Goal: Task Accomplishment & Management: Use online tool/utility

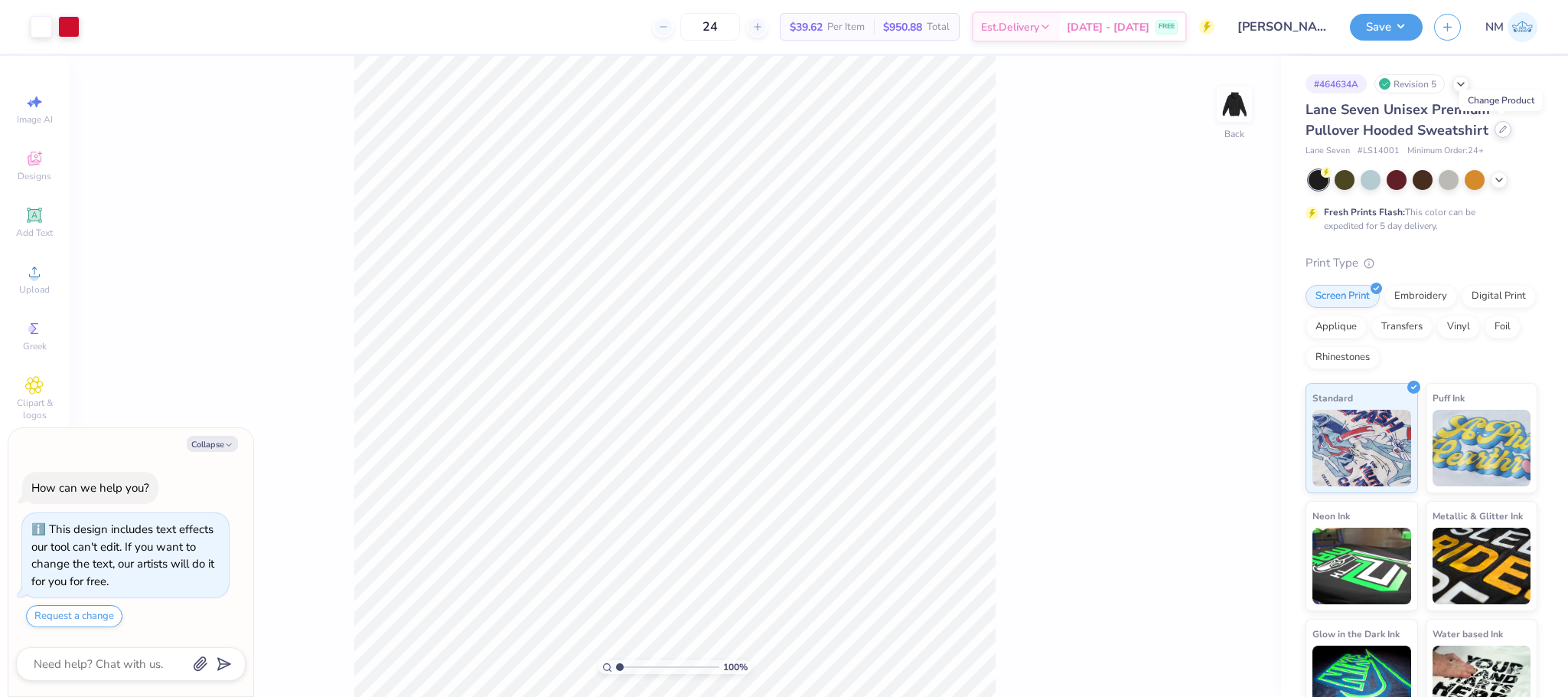
click at [1502, 132] on icon at bounding box center [1503, 129] width 7 height 7
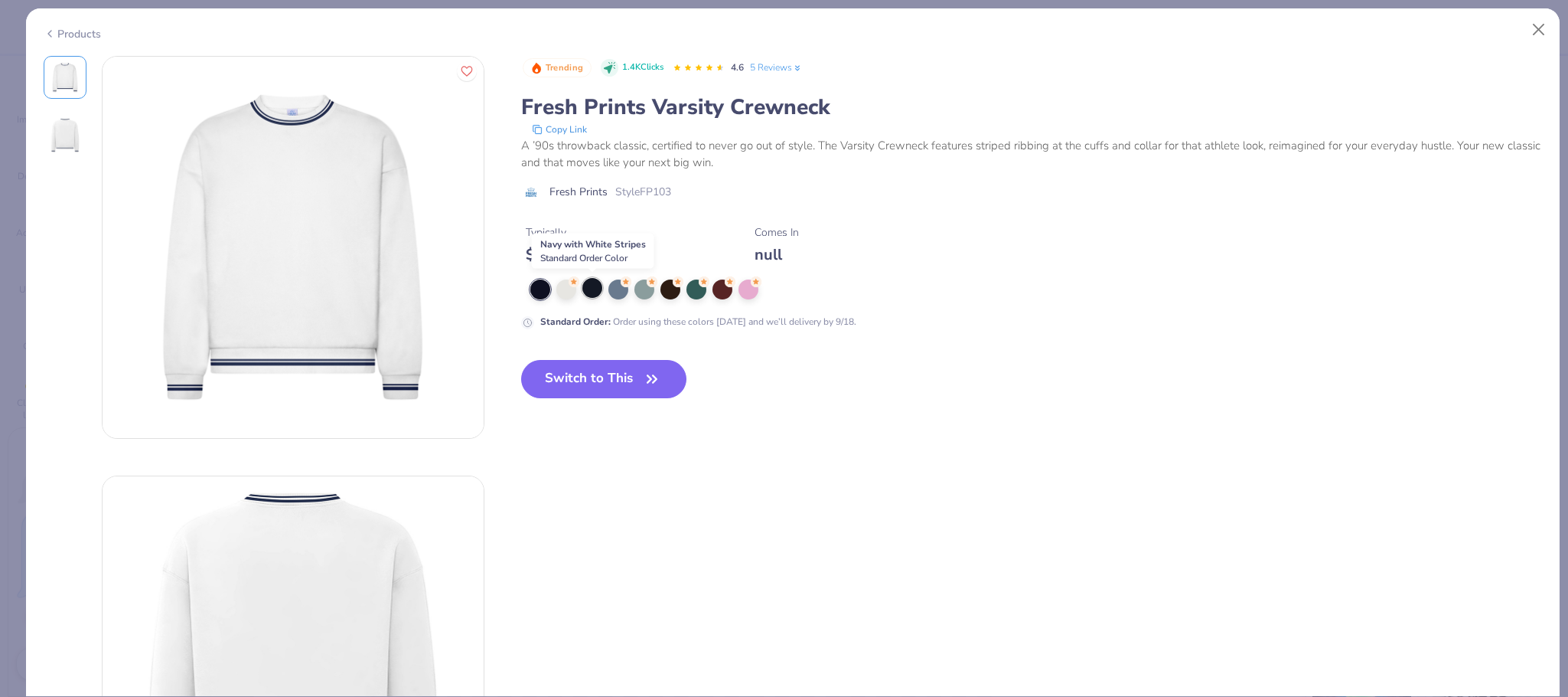
click at [591, 294] on div at bounding box center [592, 288] width 20 height 20
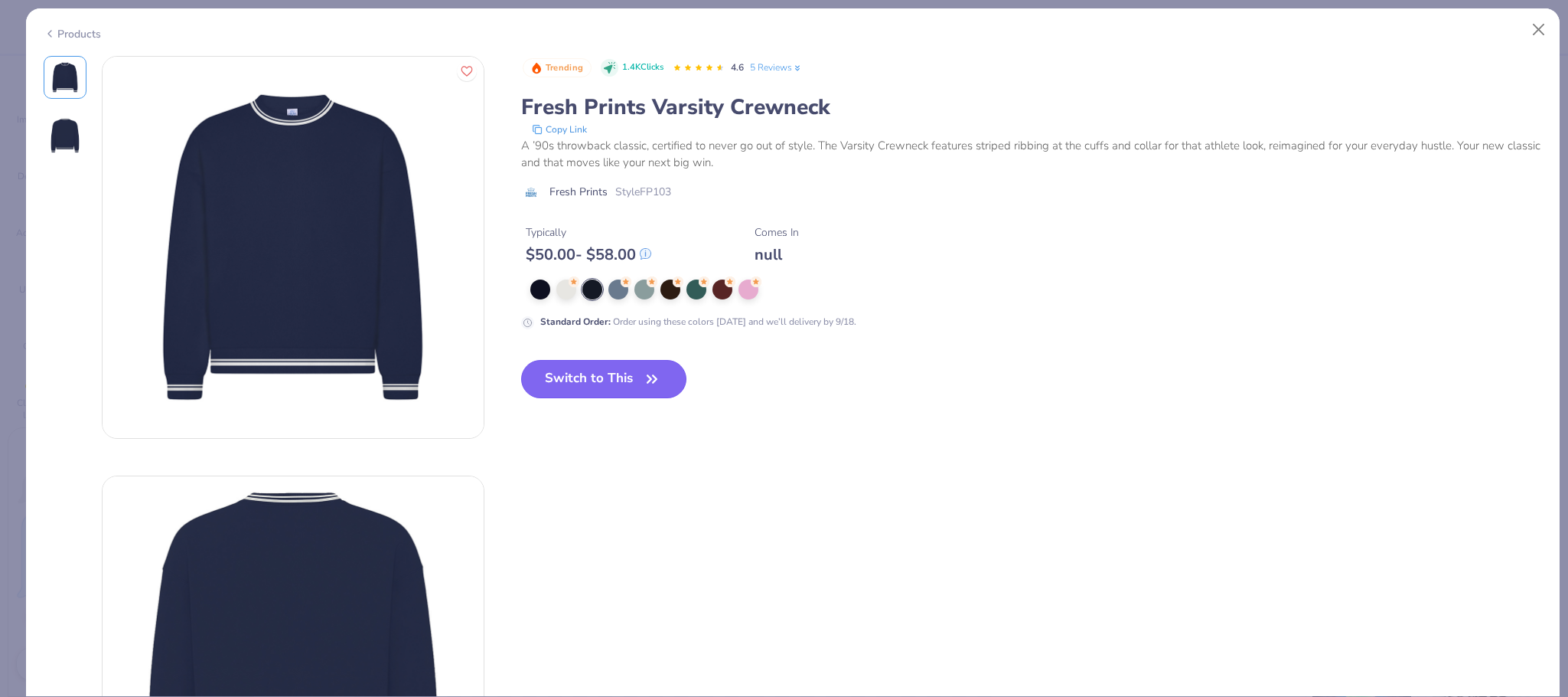
click at [601, 376] on button "Switch to This" at bounding box center [604, 379] width 166 height 38
type textarea "x"
type input "50"
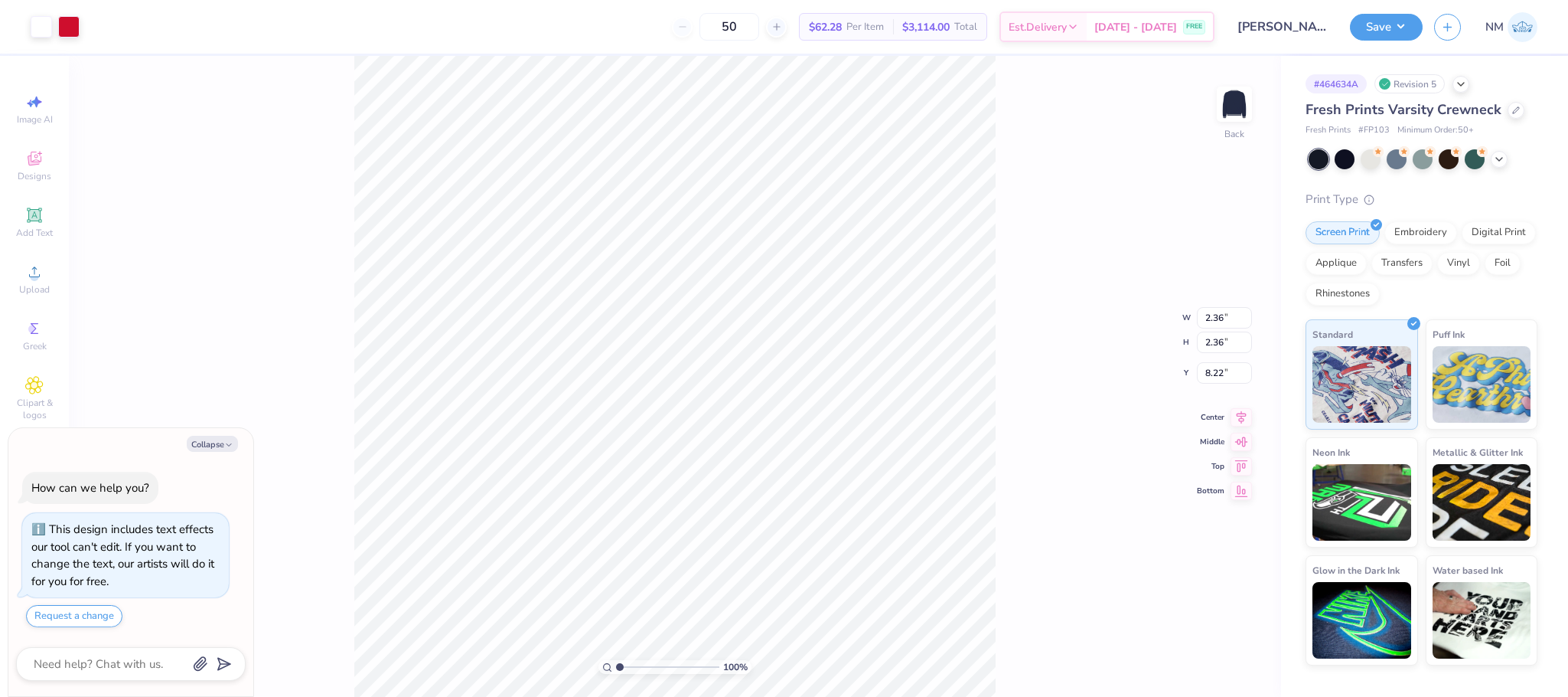
type textarea "x"
type input "3.00"
click at [1390, 26] on button "Save" at bounding box center [1387, 25] width 73 height 26
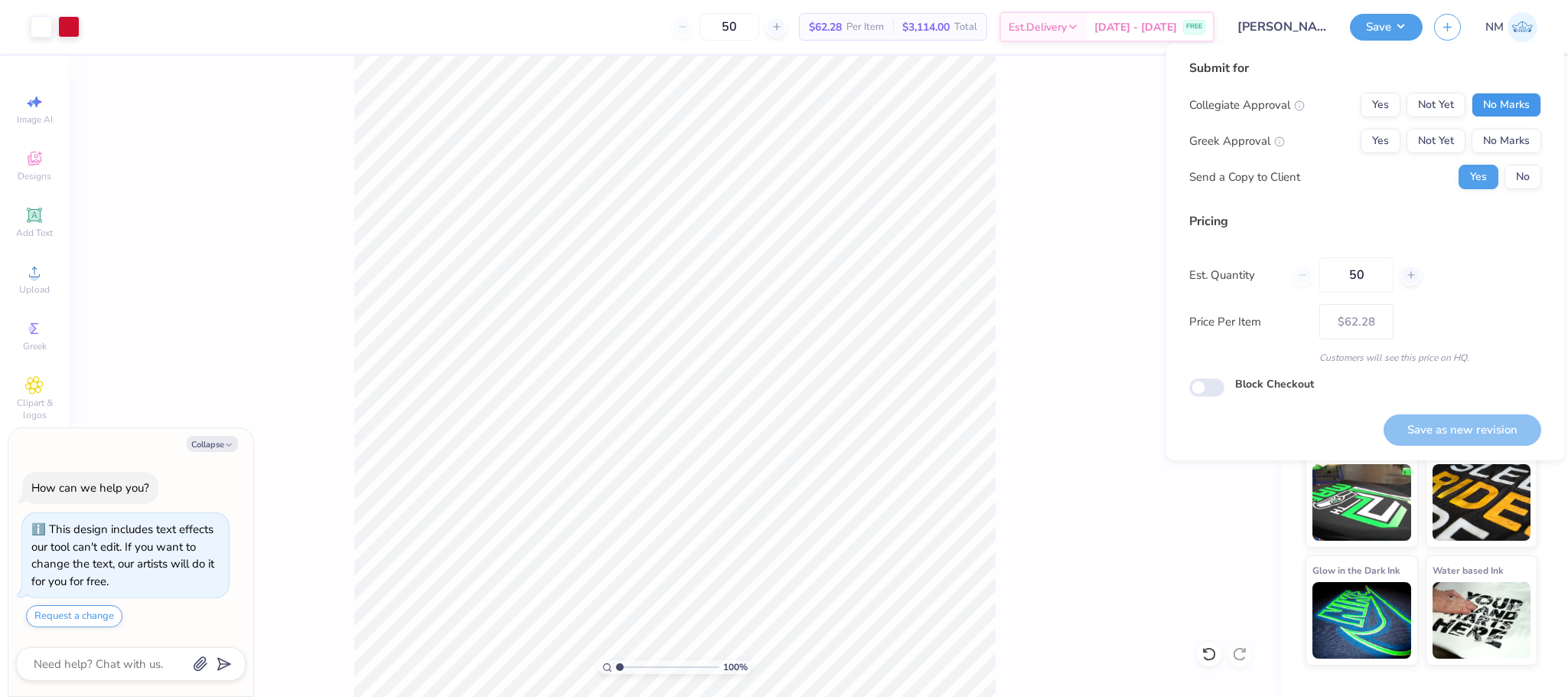
click at [1530, 111] on button "No Marks" at bounding box center [1507, 105] width 69 height 25
click at [1518, 131] on button "No Marks" at bounding box center [1507, 140] width 69 height 25
click at [1518, 178] on button "No" at bounding box center [1523, 177] width 36 height 25
type textarea "x"
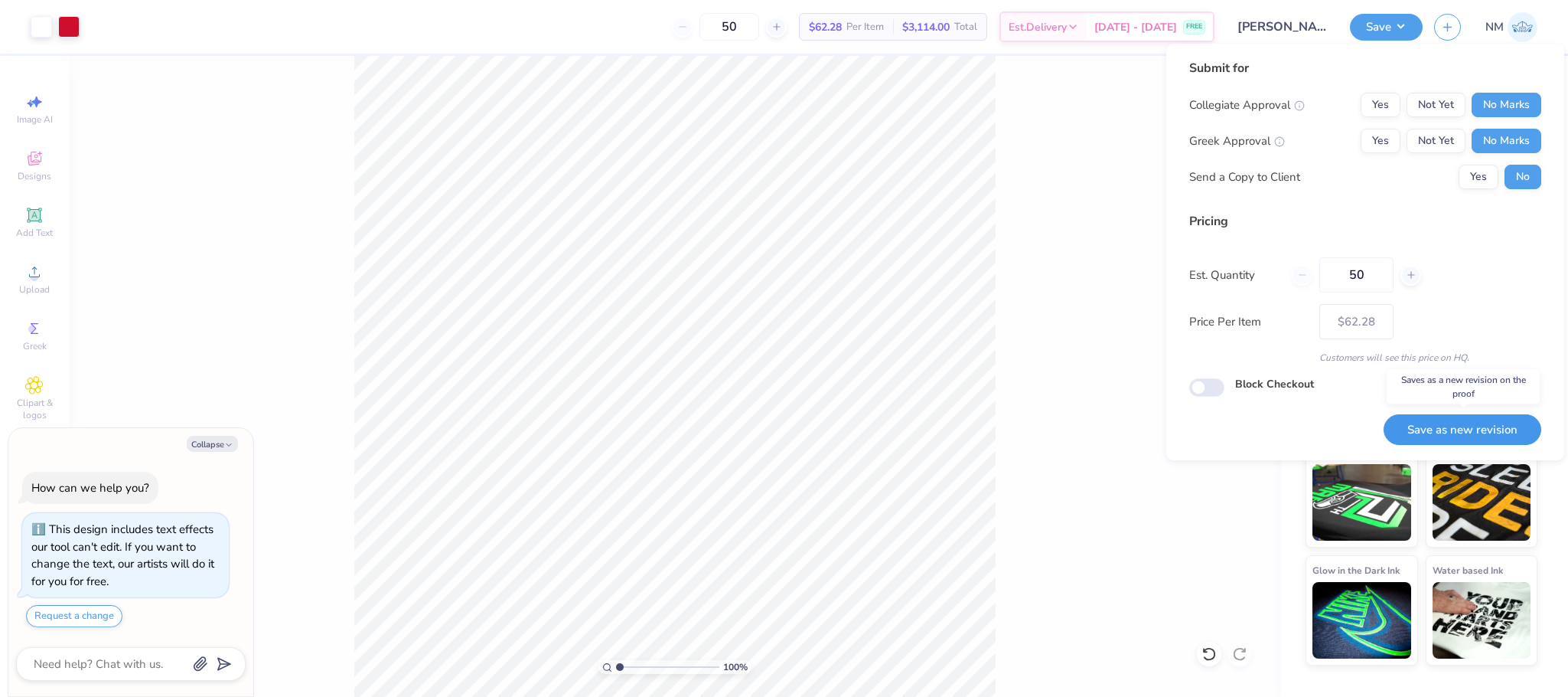
click at [1444, 428] on button "Save as new revision" at bounding box center [1462, 430] width 158 height 31
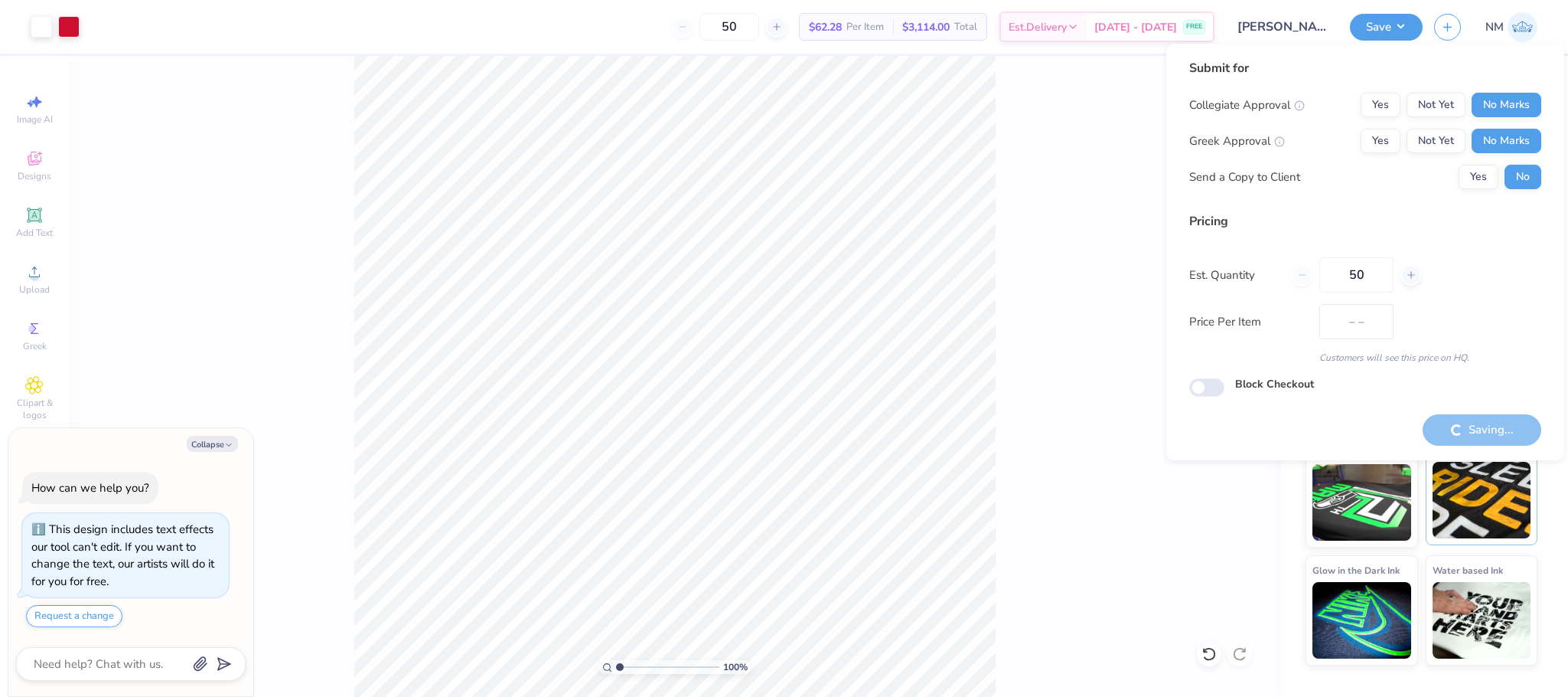
type input "$62.28"
type textarea "x"
type input "– –"
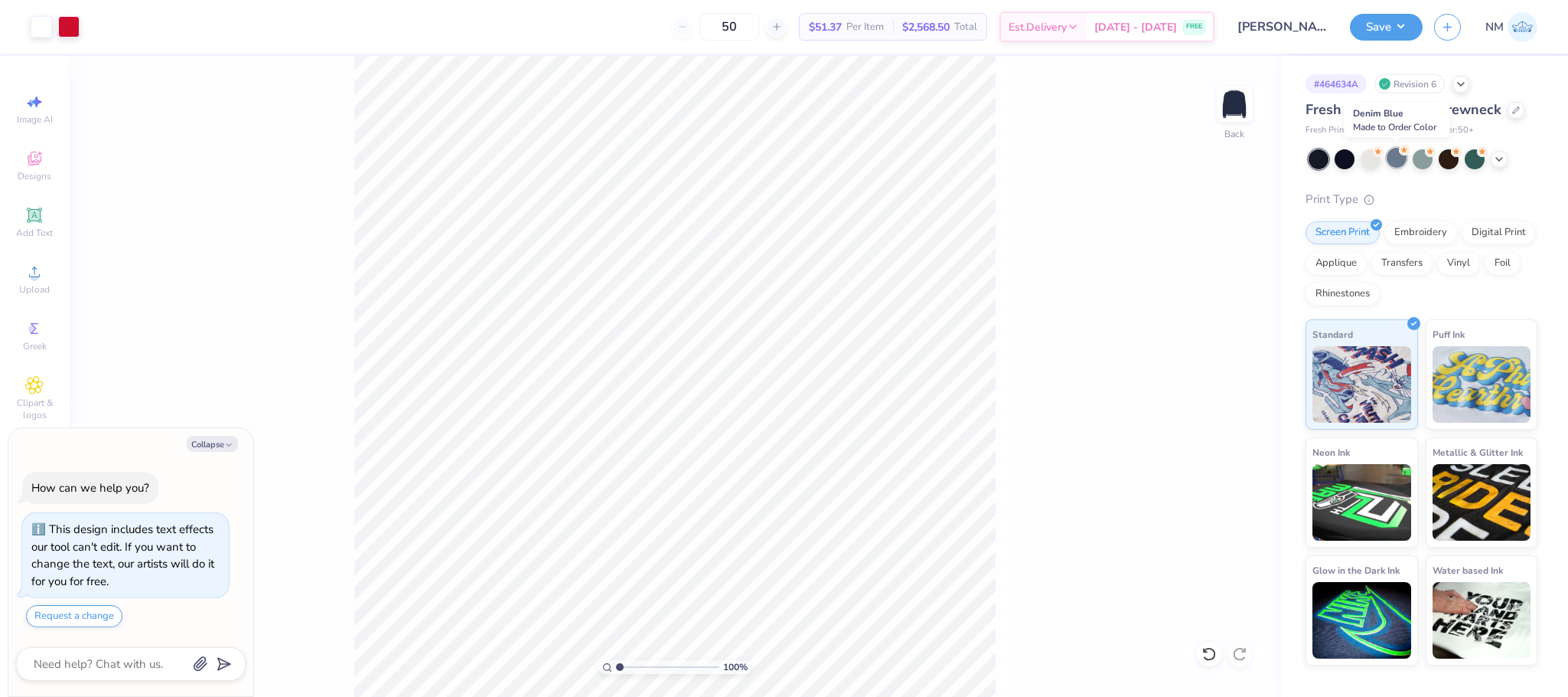
click at [1392, 151] on div at bounding box center [1397, 158] width 20 height 20
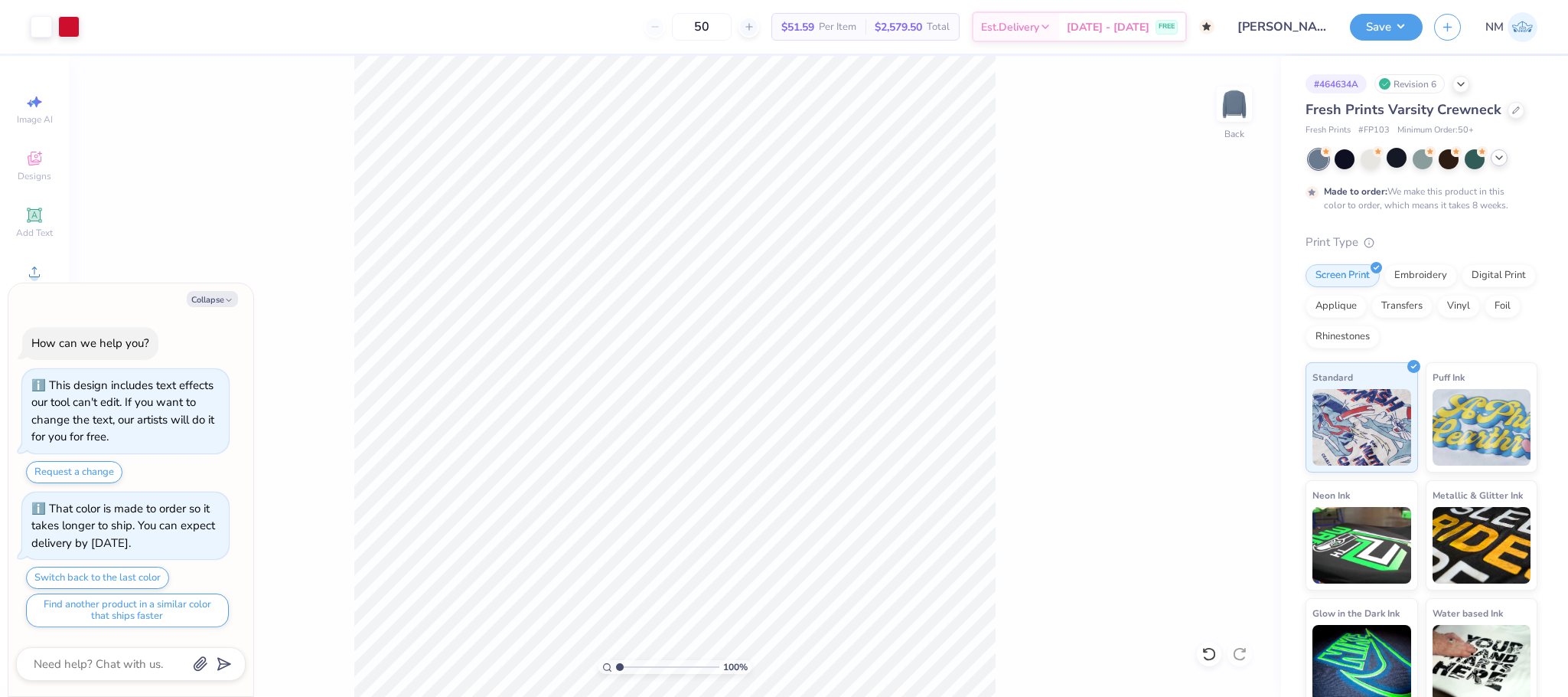
click at [1498, 164] on icon at bounding box center [1499, 157] width 12 height 12
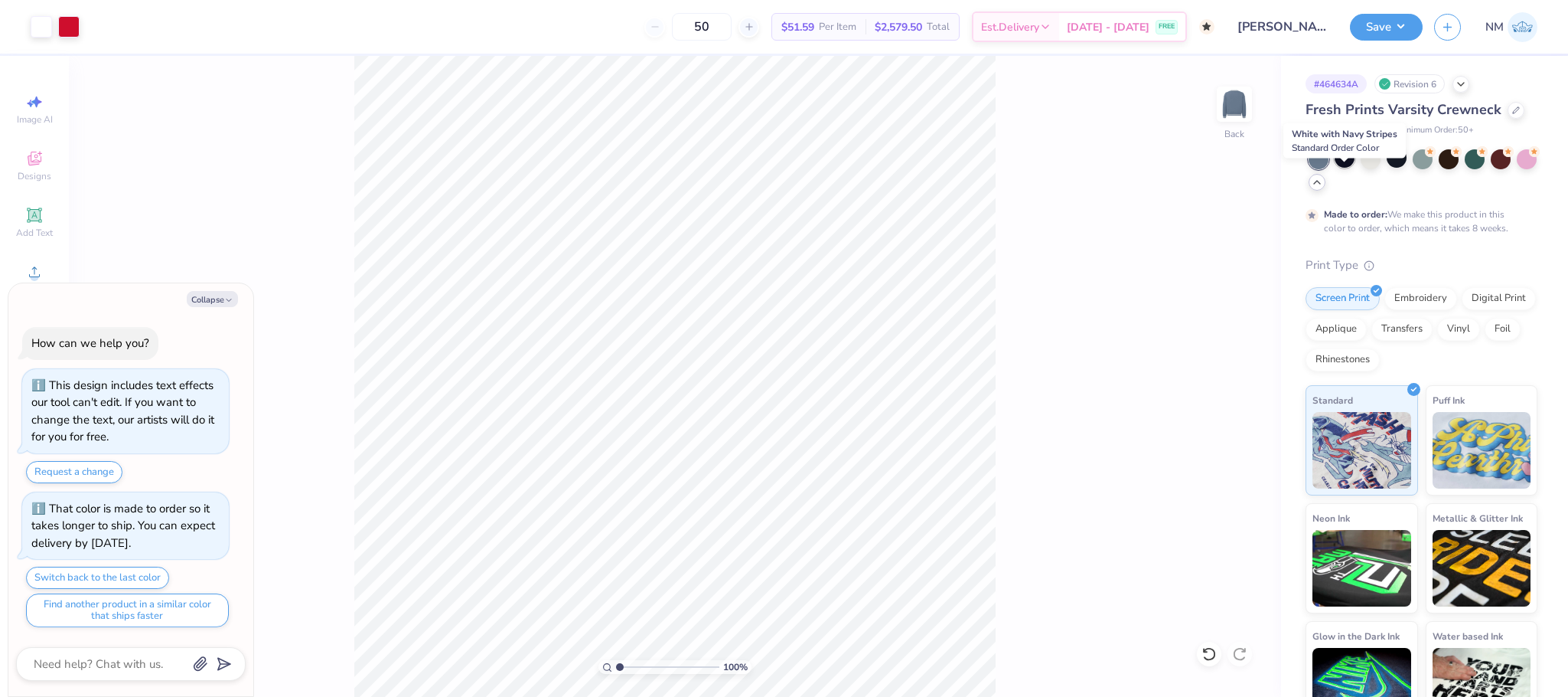
click at [1350, 168] on div at bounding box center [1345, 158] width 20 height 20
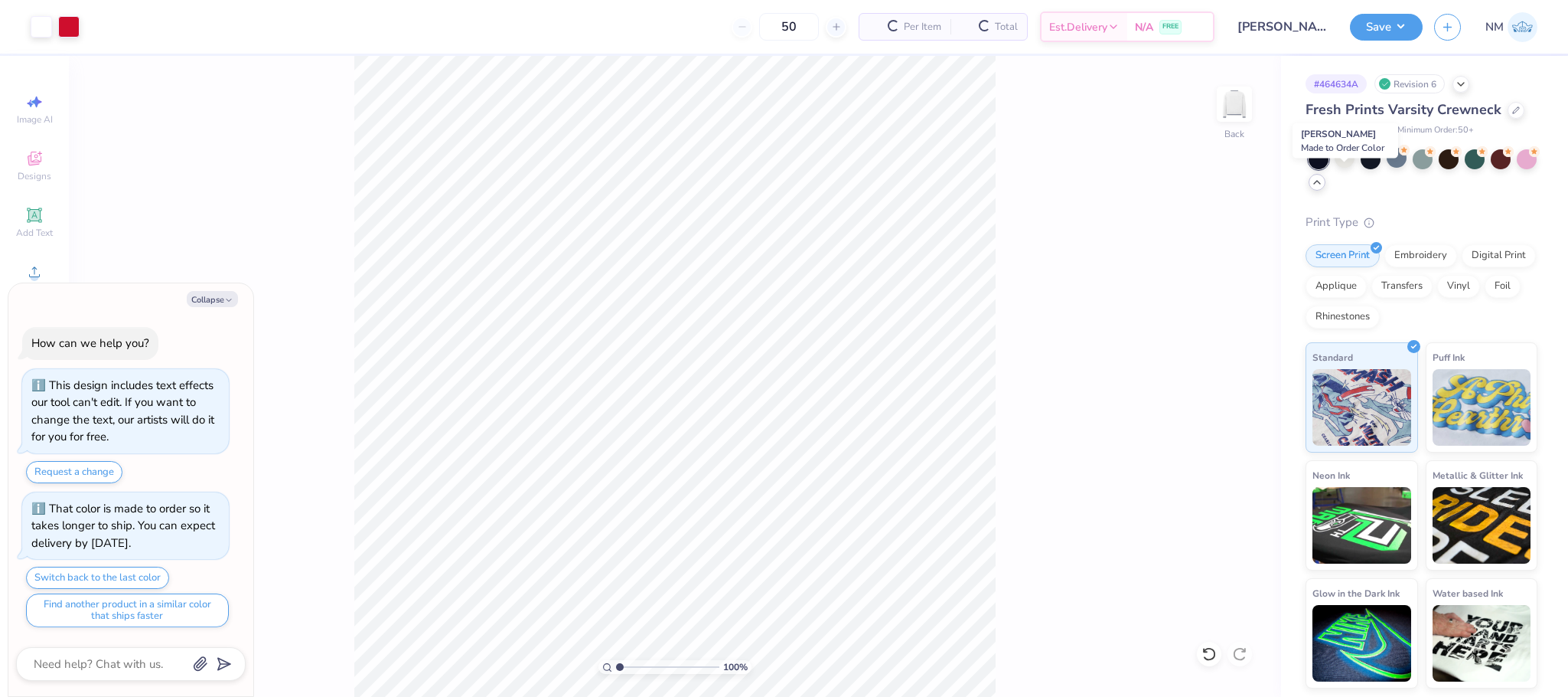
scroll to position [49, 0]
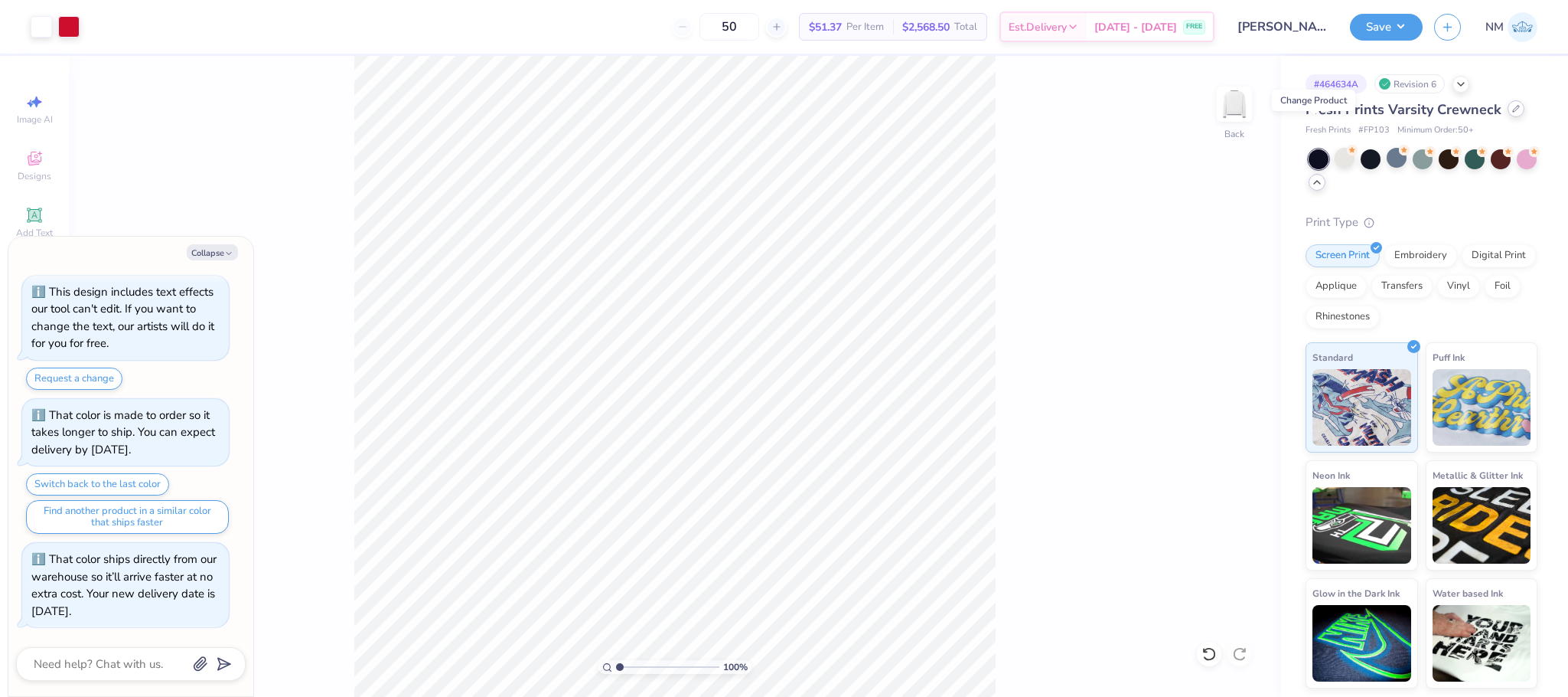
click at [1512, 112] on icon at bounding box center [1516, 108] width 7 height 7
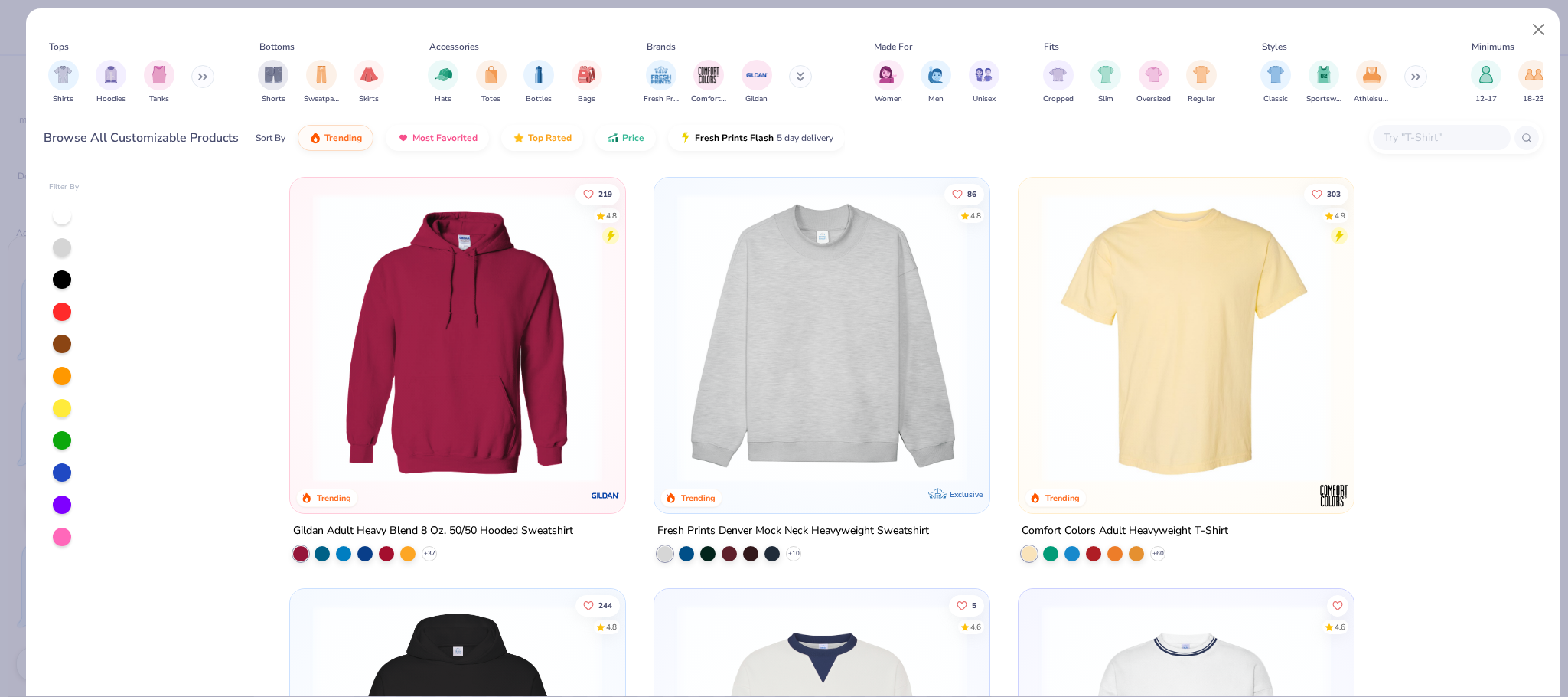
scroll to position [462, 0]
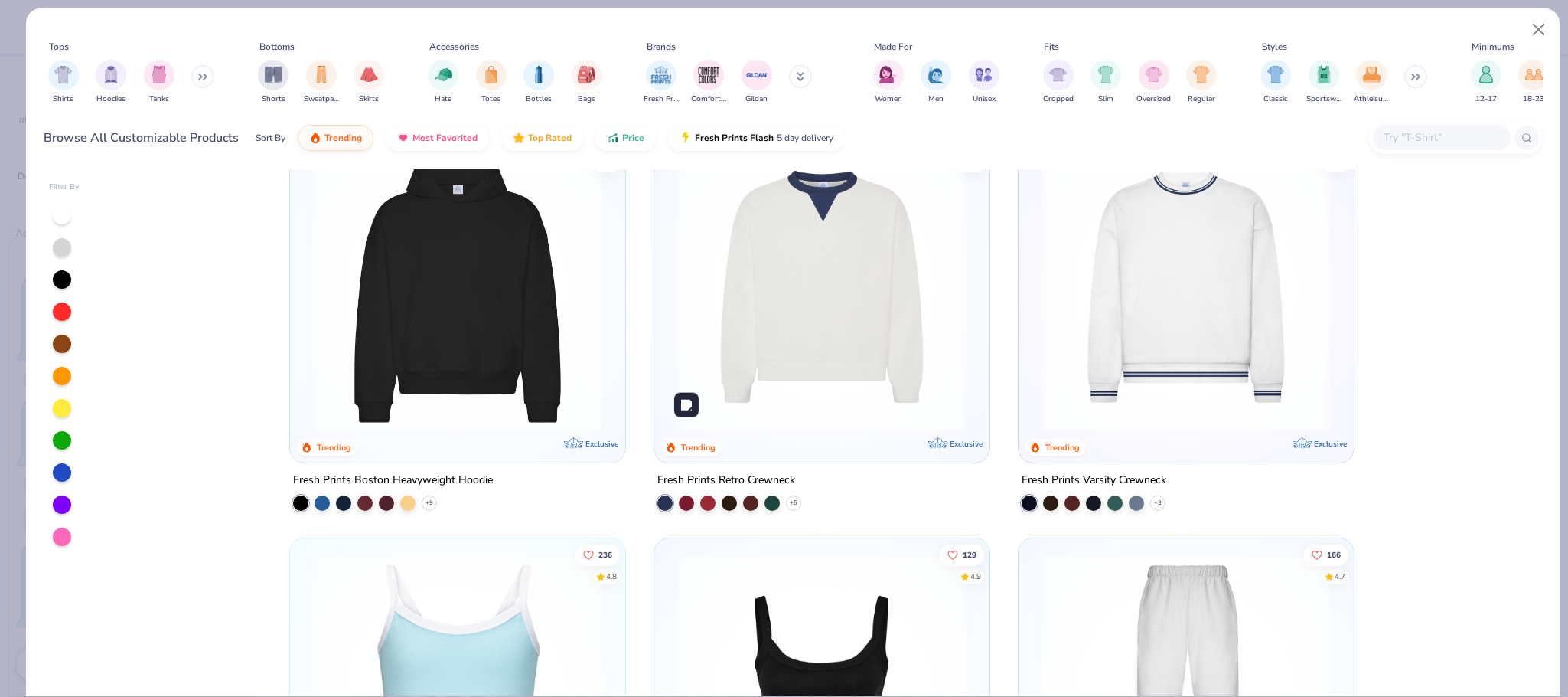
click at [909, 292] on img at bounding box center [822, 287] width 304 height 290
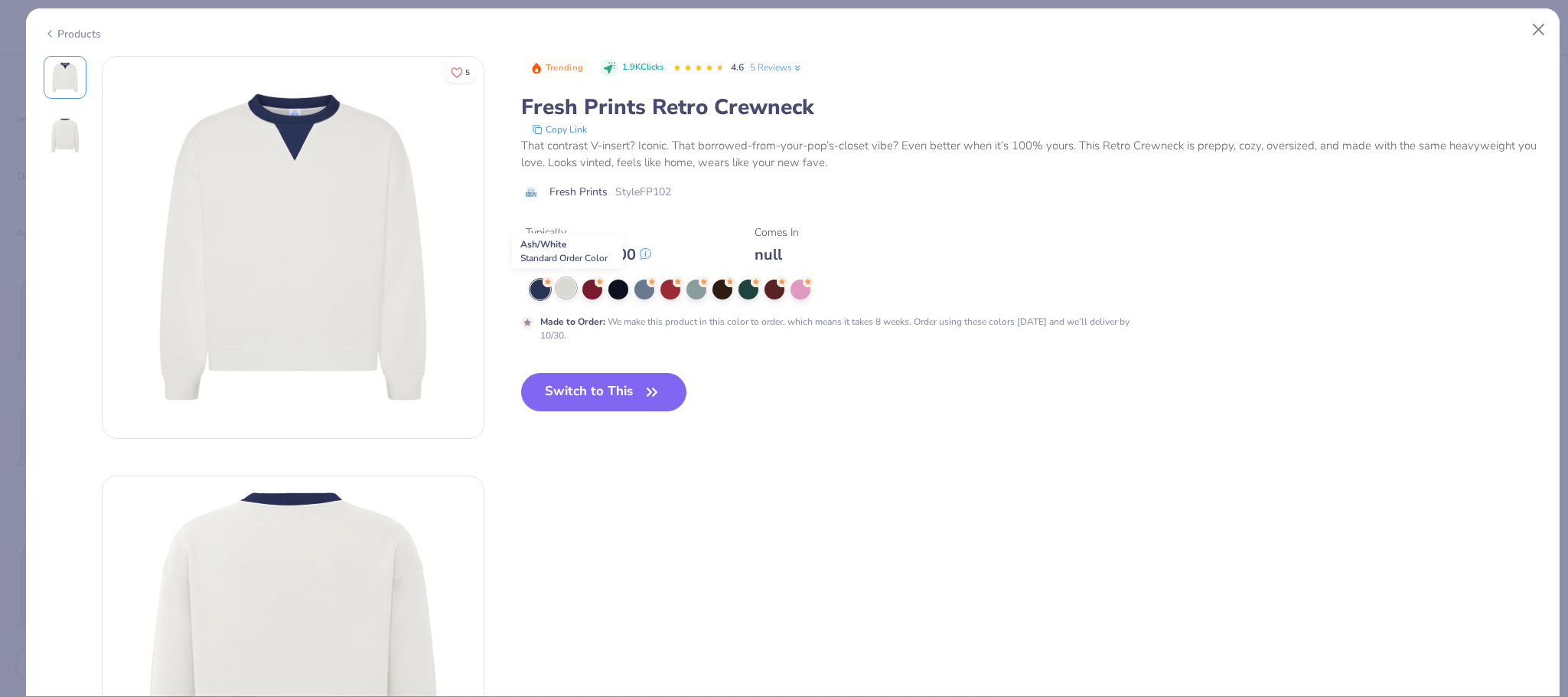
click at [569, 283] on div at bounding box center [567, 288] width 20 height 20
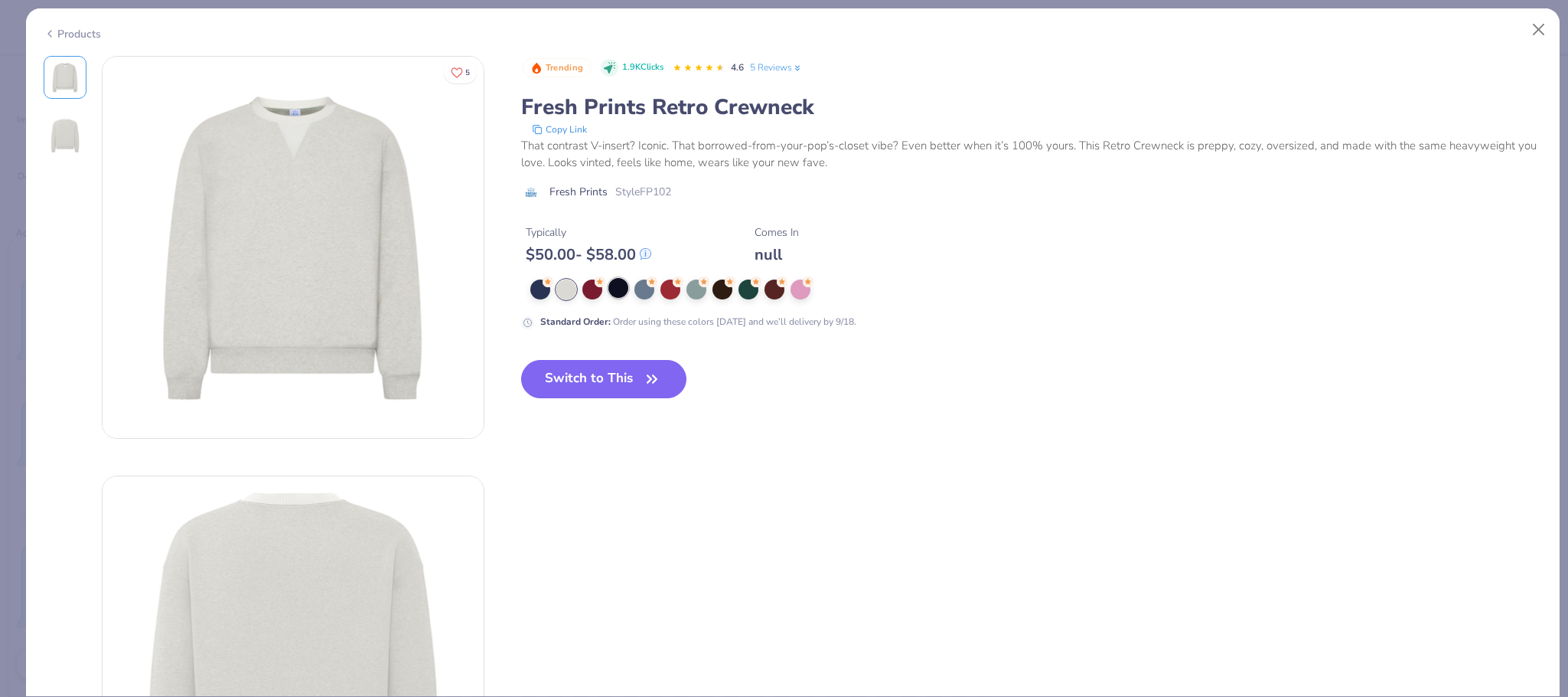
click at [623, 287] on div at bounding box center [619, 288] width 20 height 20
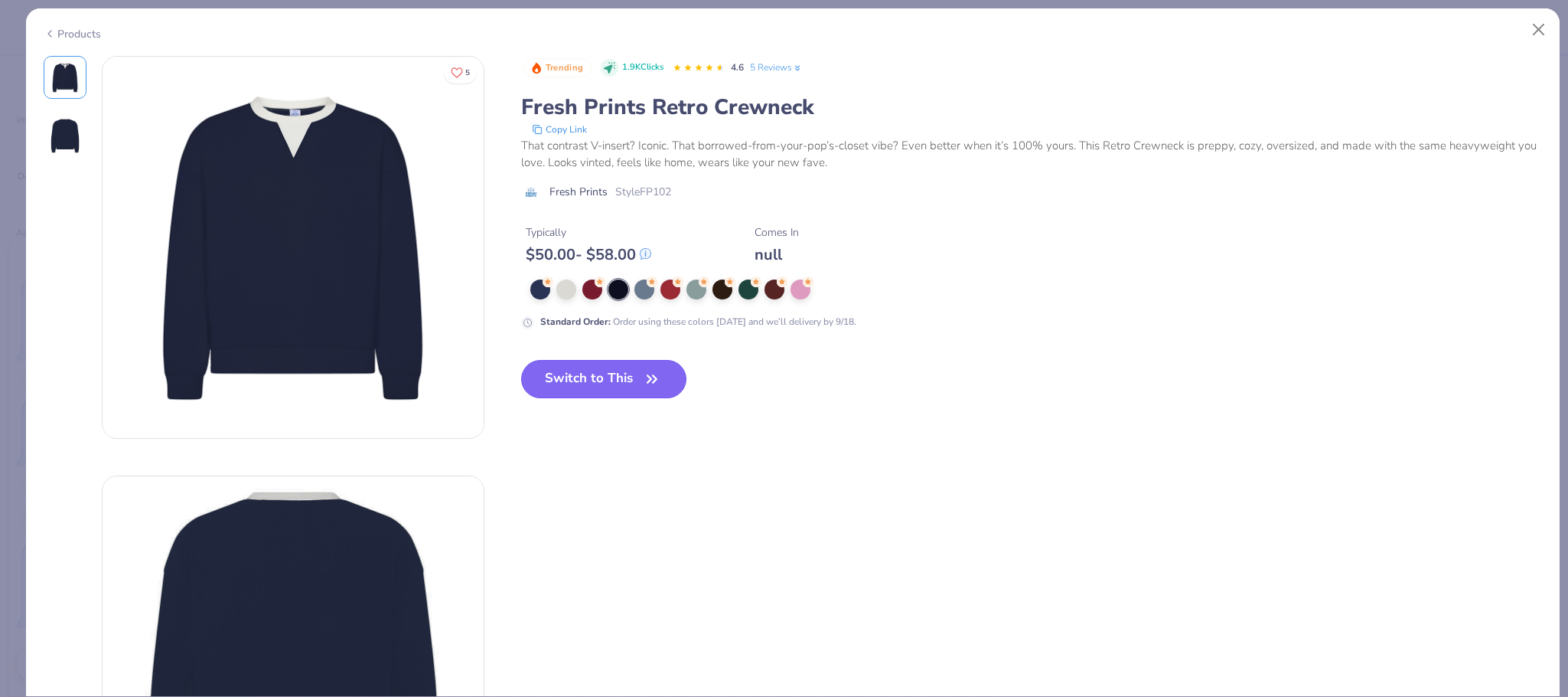
click at [631, 368] on button "Switch to This" at bounding box center [604, 379] width 166 height 38
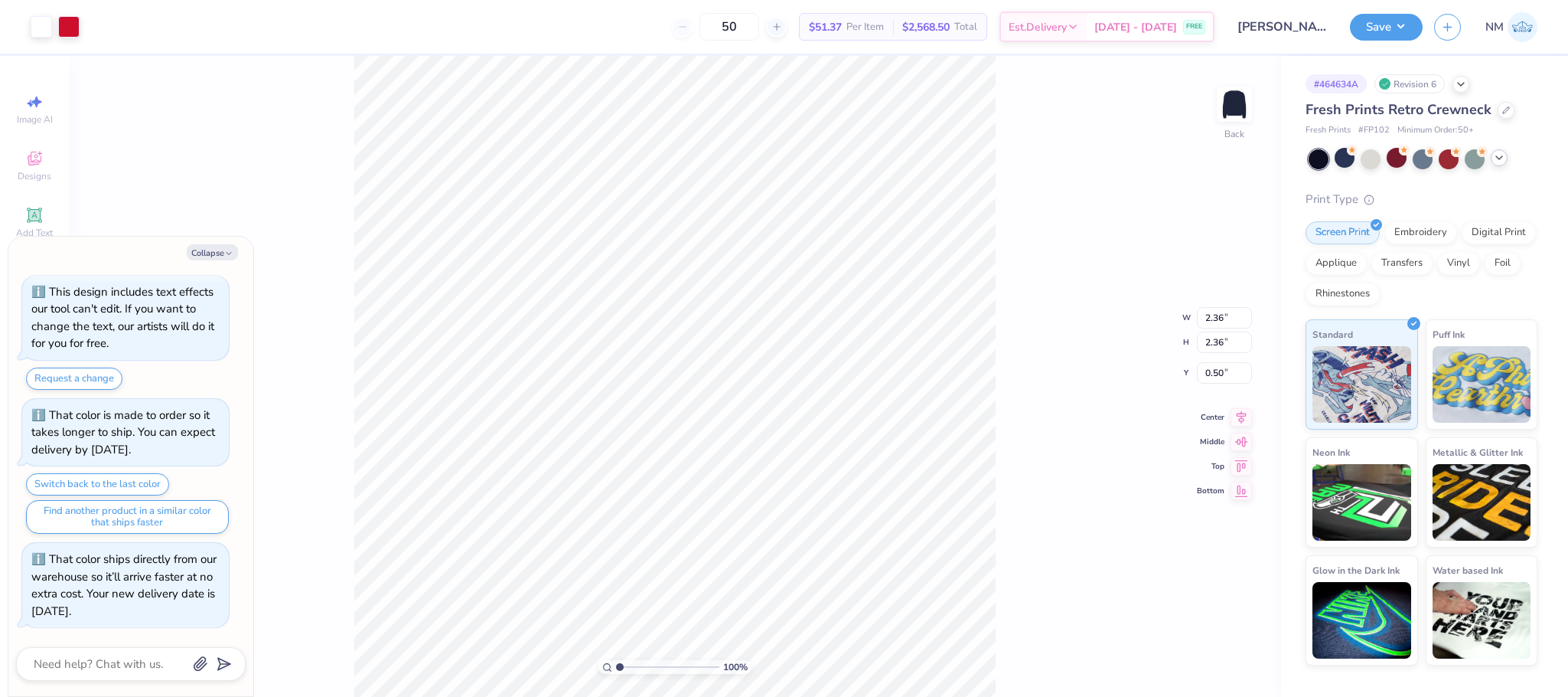
type textarea "x"
type input "3.00"
type textarea "x"
type input "2.58"
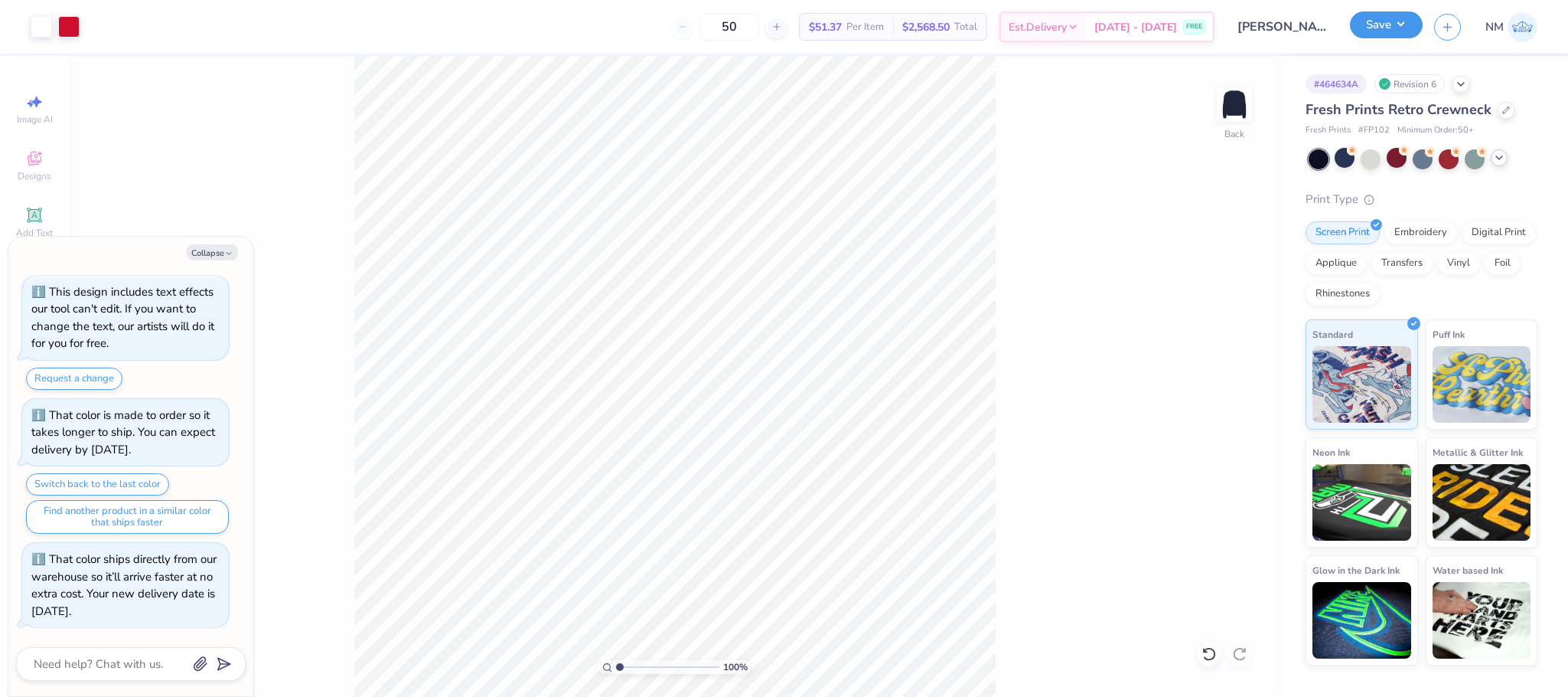
click at [1395, 21] on button "Save" at bounding box center [1387, 25] width 73 height 26
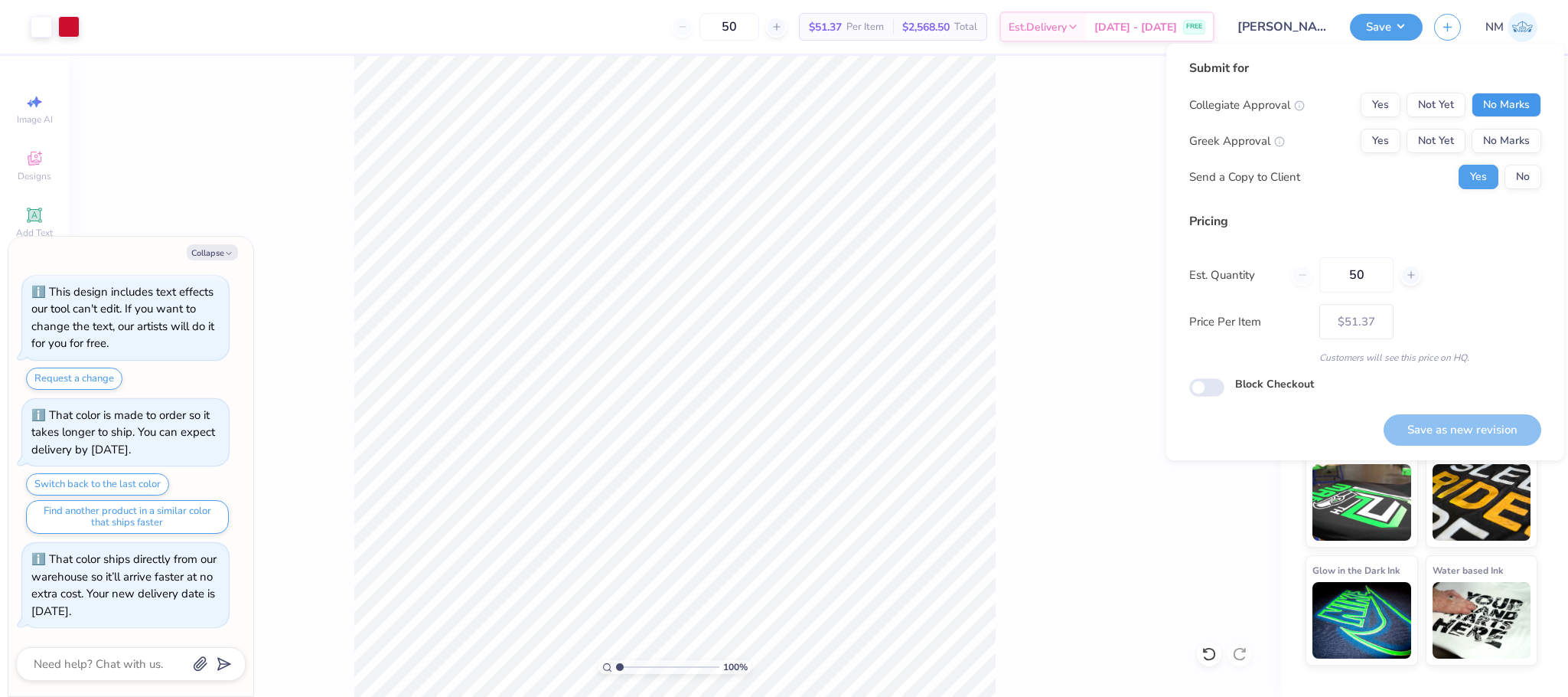
click at [1512, 111] on button "No Marks" at bounding box center [1507, 105] width 69 height 25
click at [1511, 142] on button "No Marks" at bounding box center [1507, 140] width 69 height 25
click at [1525, 168] on button "No" at bounding box center [1523, 177] width 36 height 25
type textarea "x"
click at [1433, 425] on button "Save as new revision" at bounding box center [1462, 430] width 158 height 31
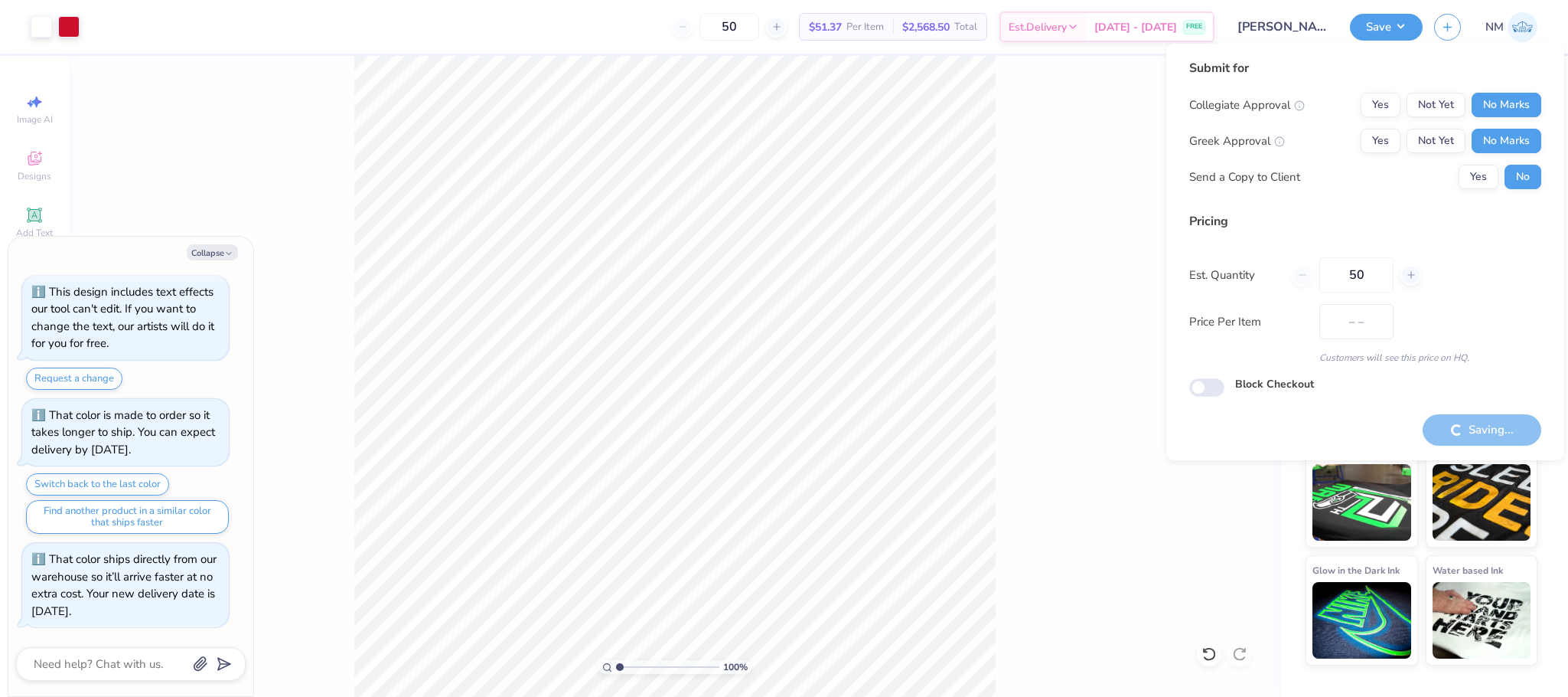
type input "$51.37"
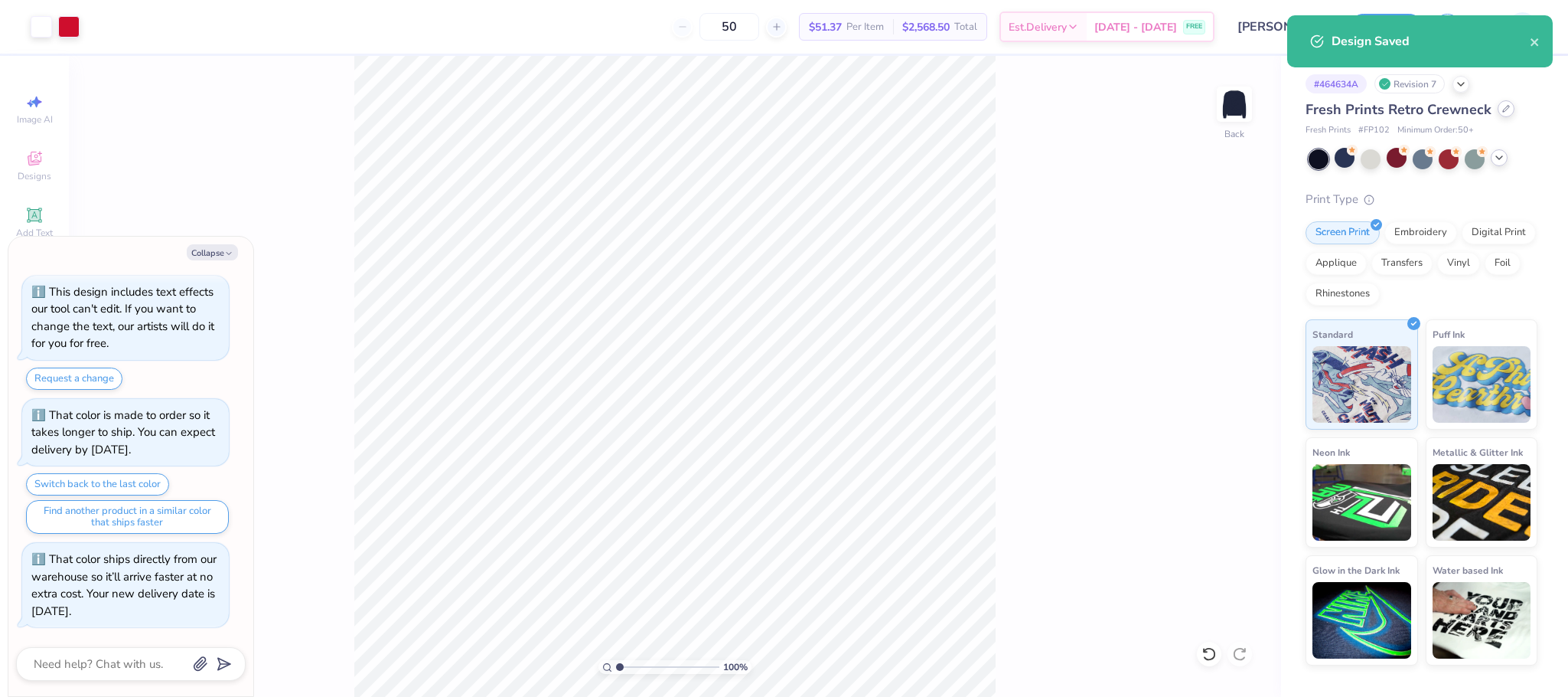
click at [1501, 118] on div at bounding box center [1506, 108] width 16 height 16
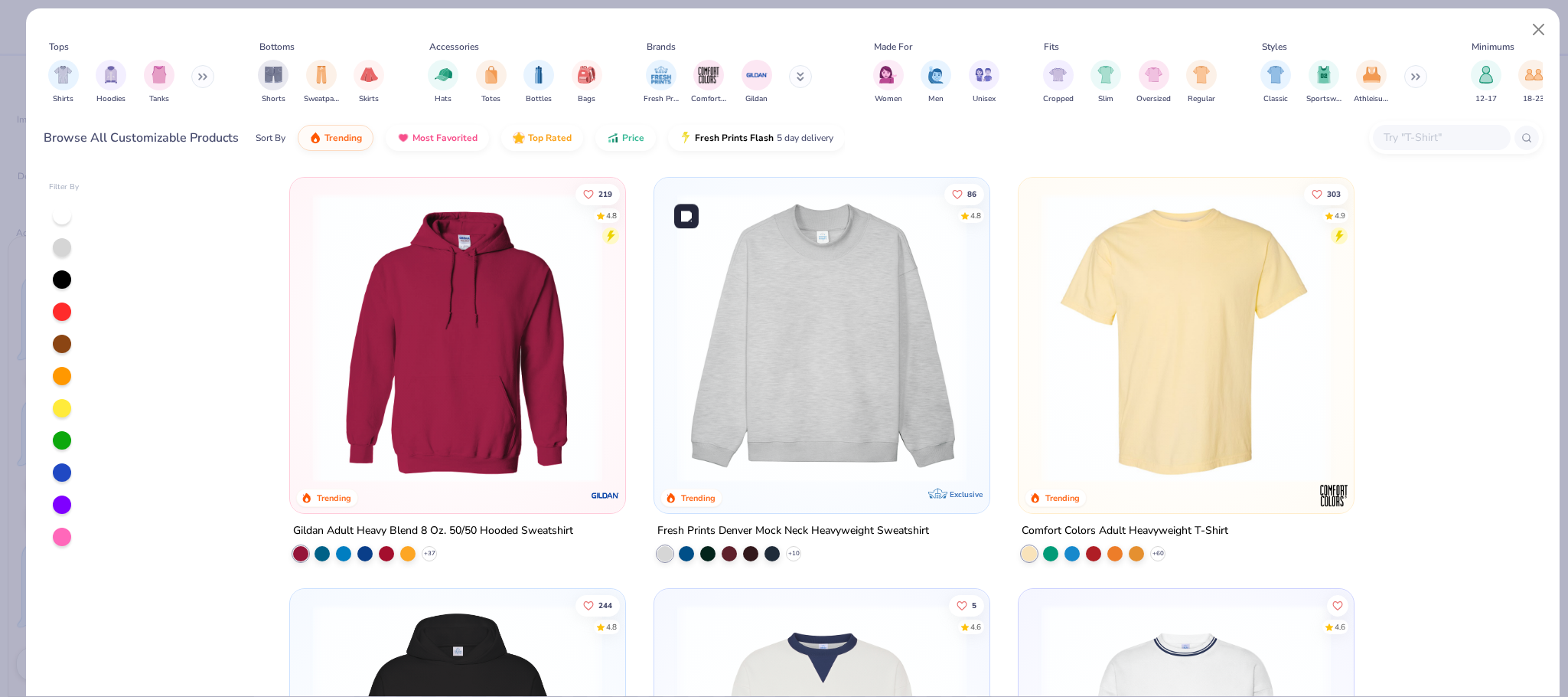
click at [844, 253] on img at bounding box center [822, 338] width 304 height 290
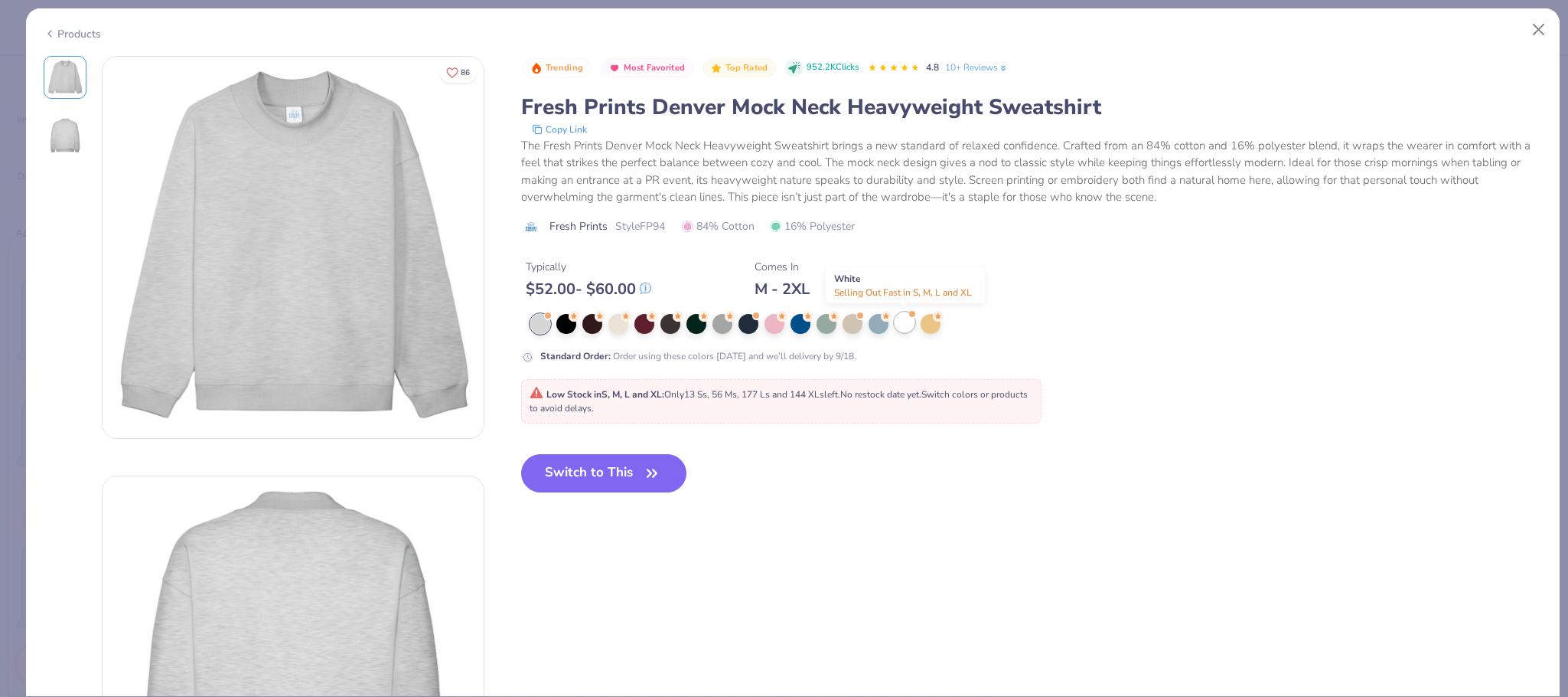
click at [909, 328] on div at bounding box center [905, 323] width 20 height 20
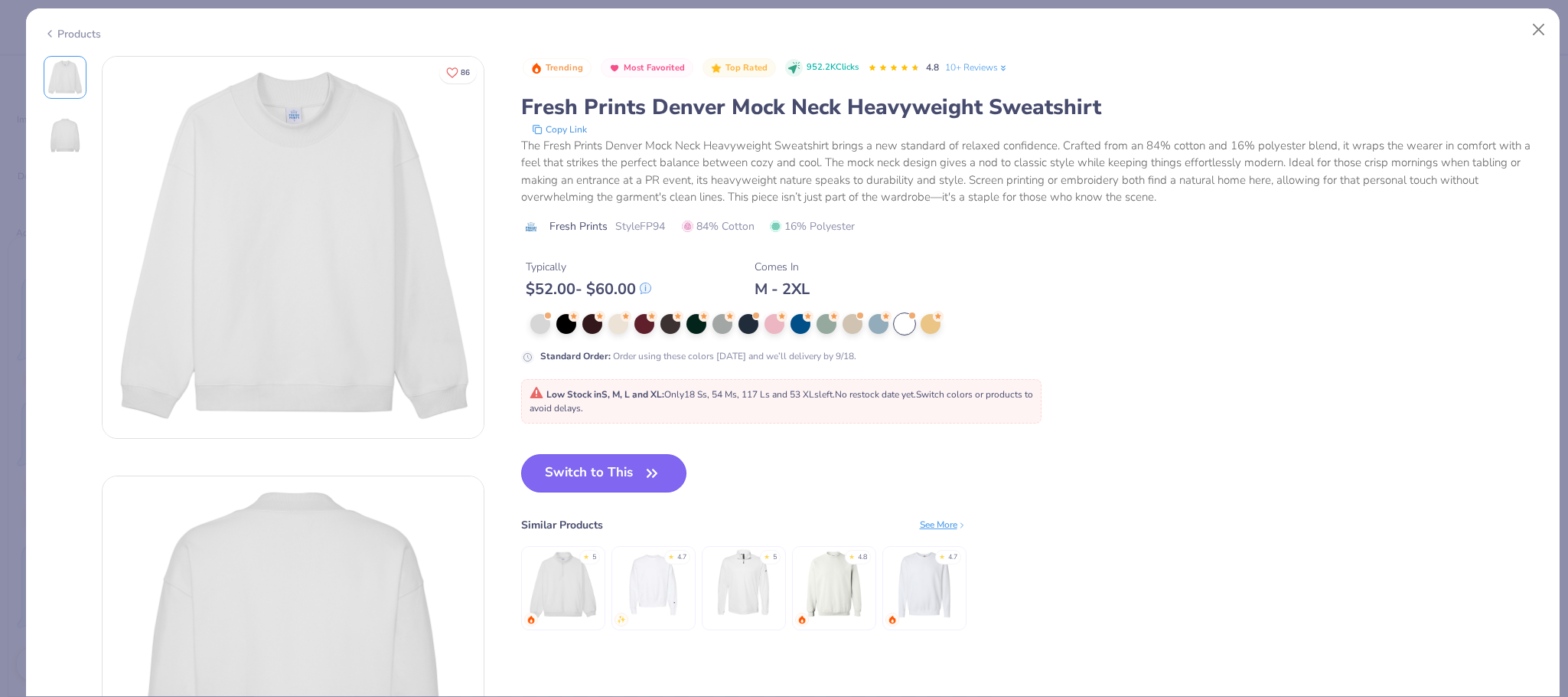
click at [641, 471] on button "Switch to This" at bounding box center [604, 473] width 166 height 38
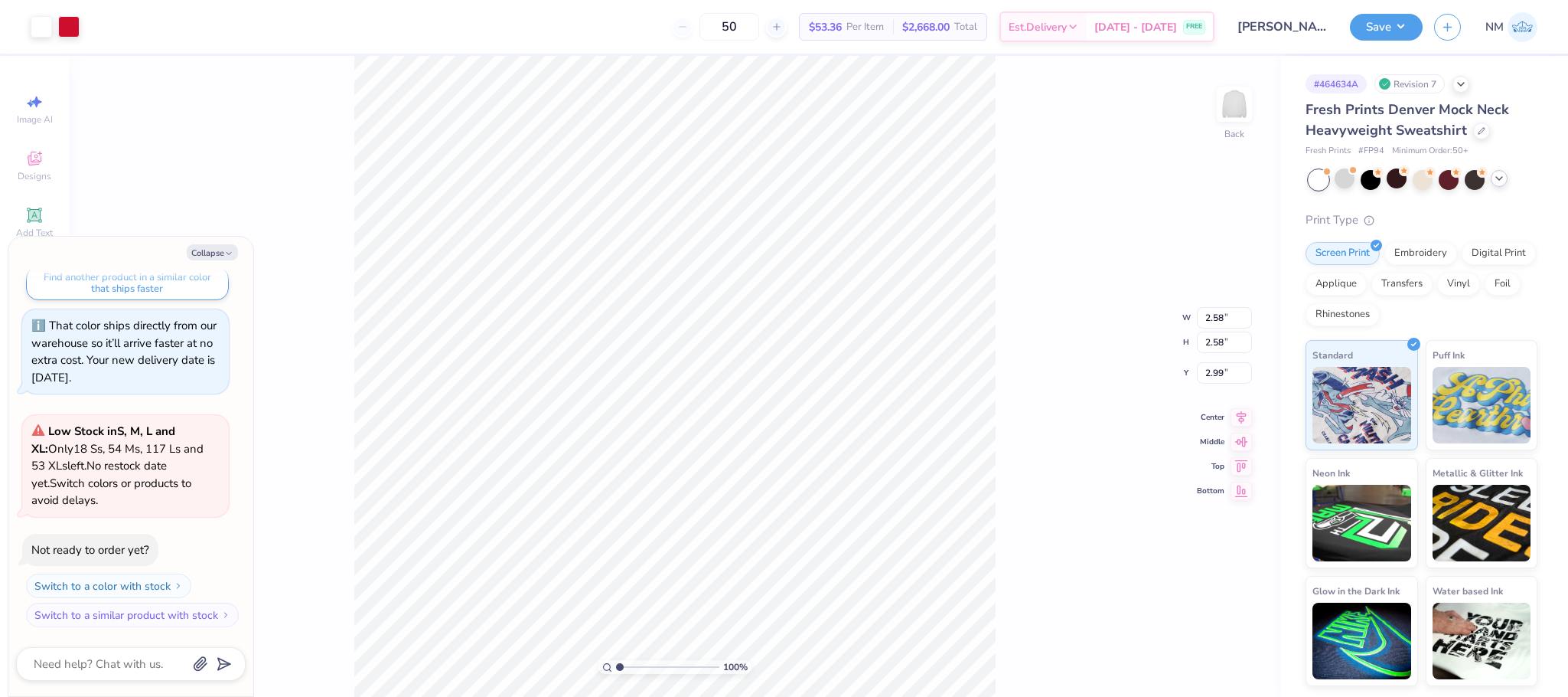
type textarea "x"
type input "3.00"
click at [1364, 21] on button "Save" at bounding box center [1387, 25] width 73 height 26
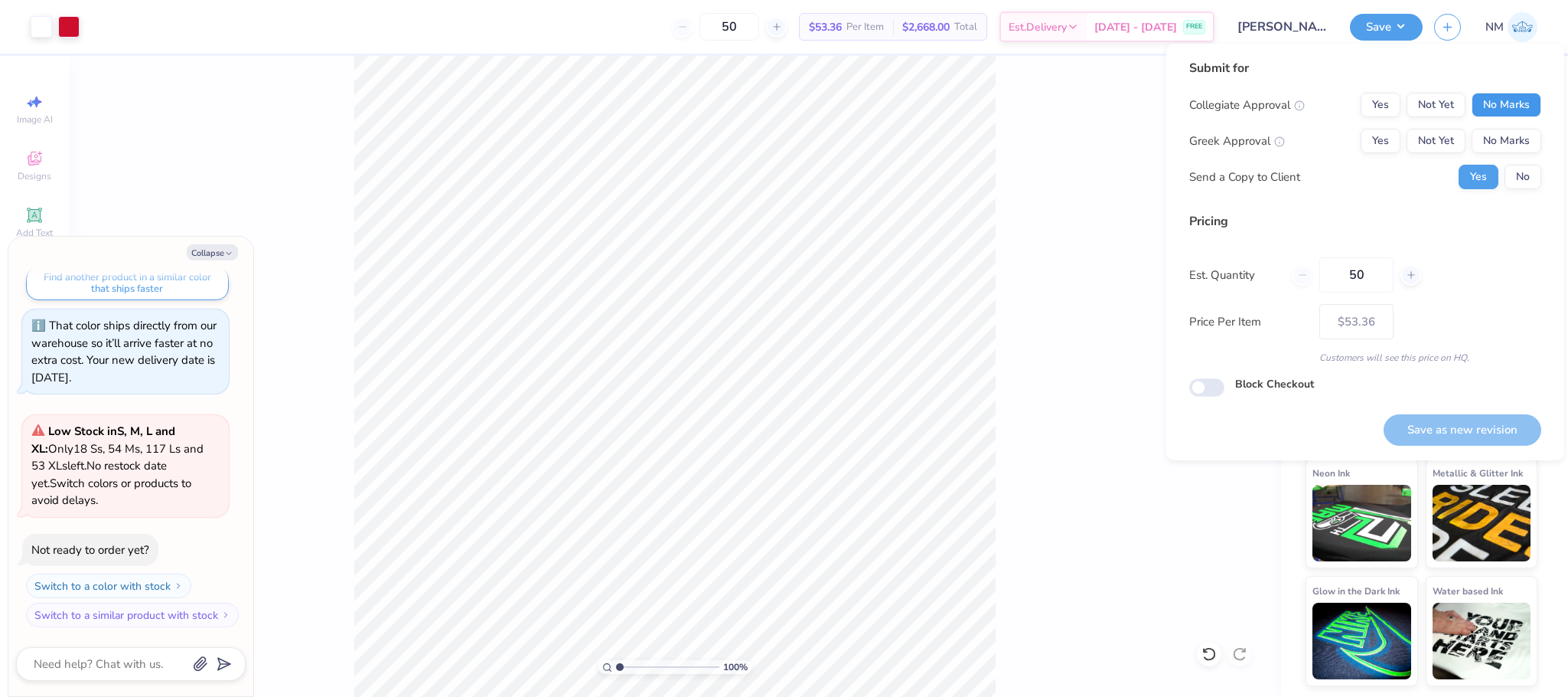
click at [1492, 108] on button "No Marks" at bounding box center [1507, 105] width 69 height 25
click at [1506, 136] on button "No Marks" at bounding box center [1507, 140] width 69 height 25
click at [1532, 182] on button "No" at bounding box center [1523, 177] width 36 height 25
type textarea "x"
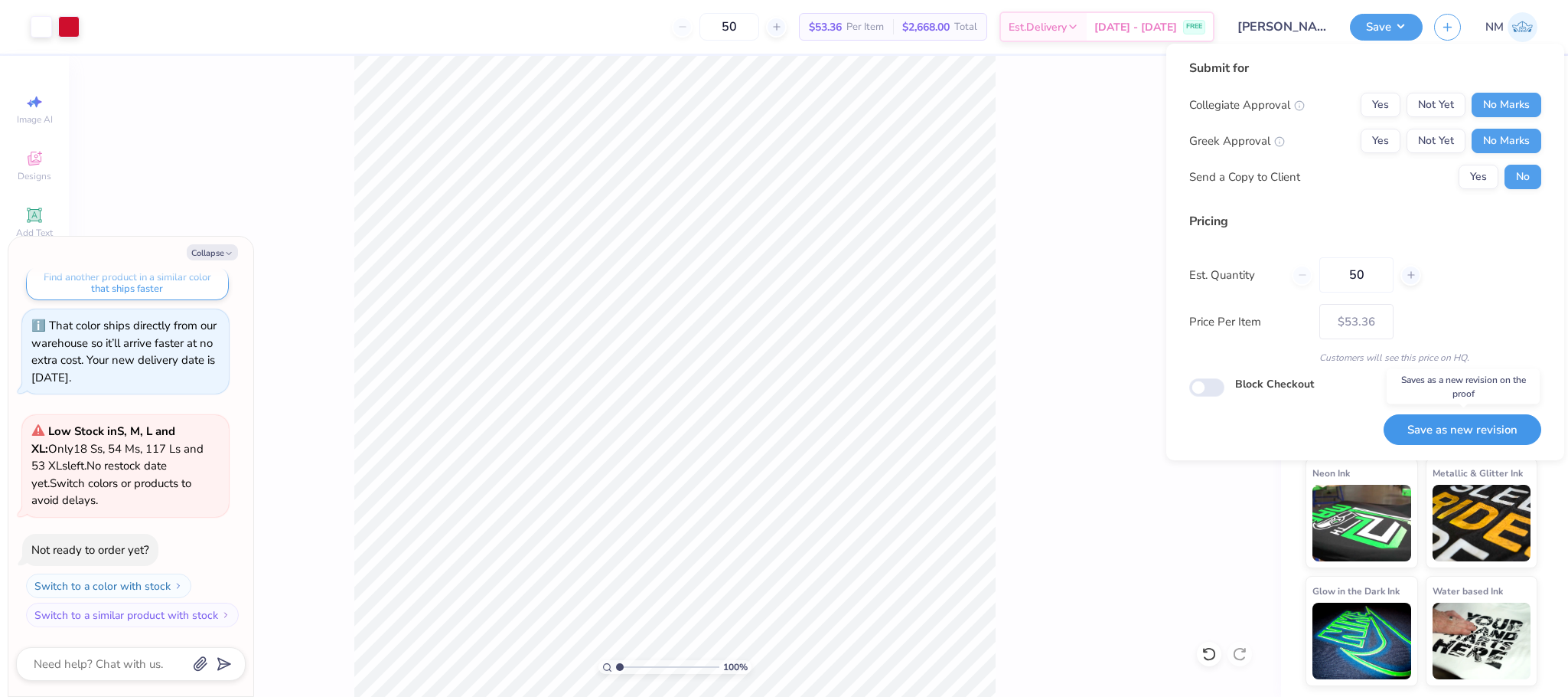
click at [1496, 428] on button "Save as new revision" at bounding box center [1462, 430] width 158 height 31
type input "$53.36"
type textarea "x"
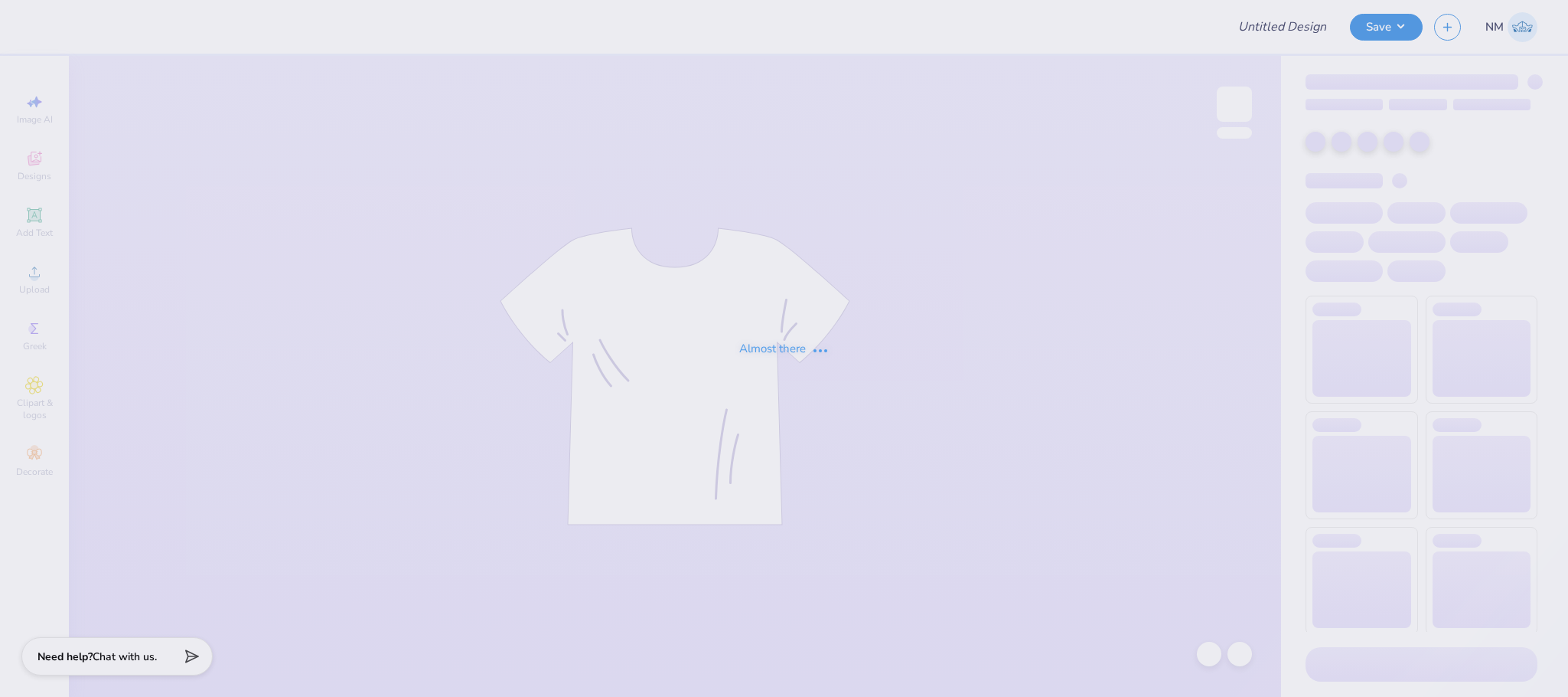
type input "Elsa Houge : Concordia College: Moorhead"
type input "24"
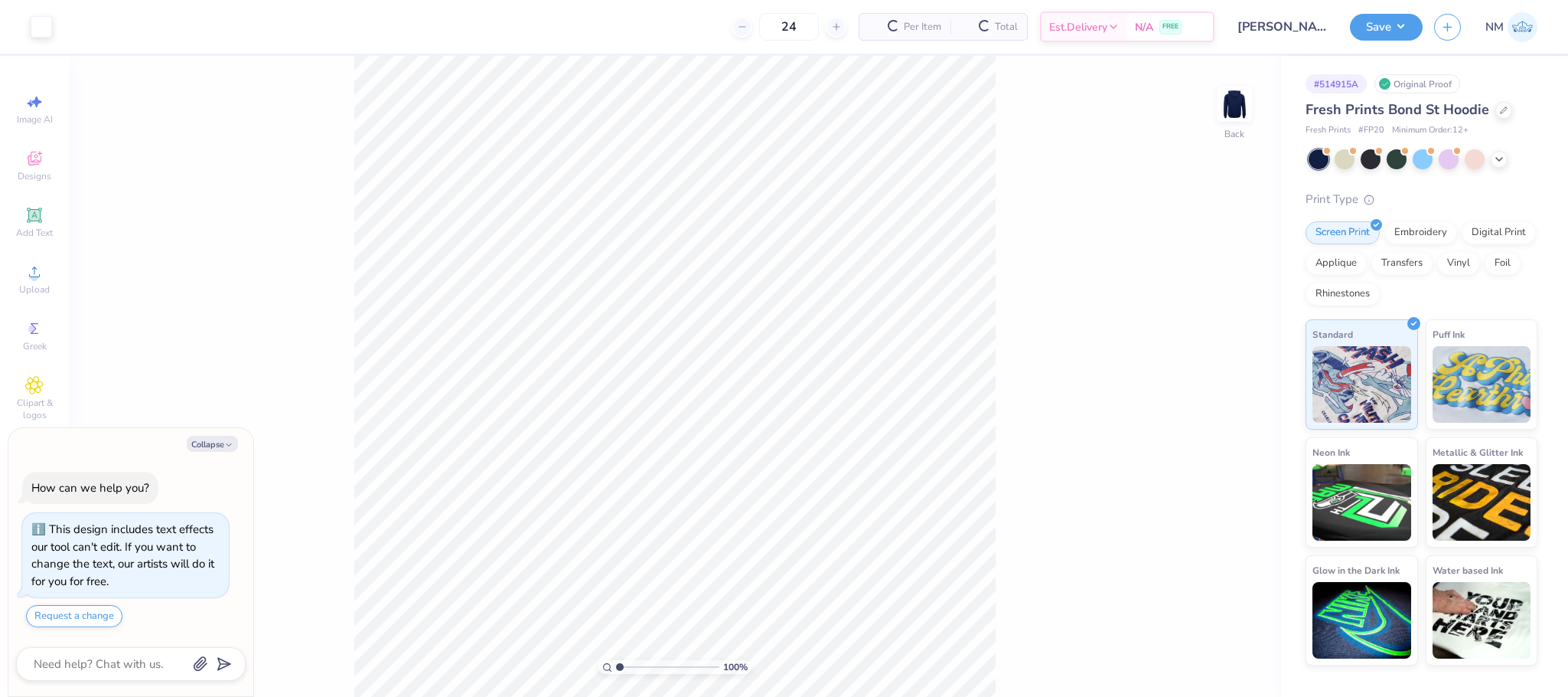
scroll to position [26, 0]
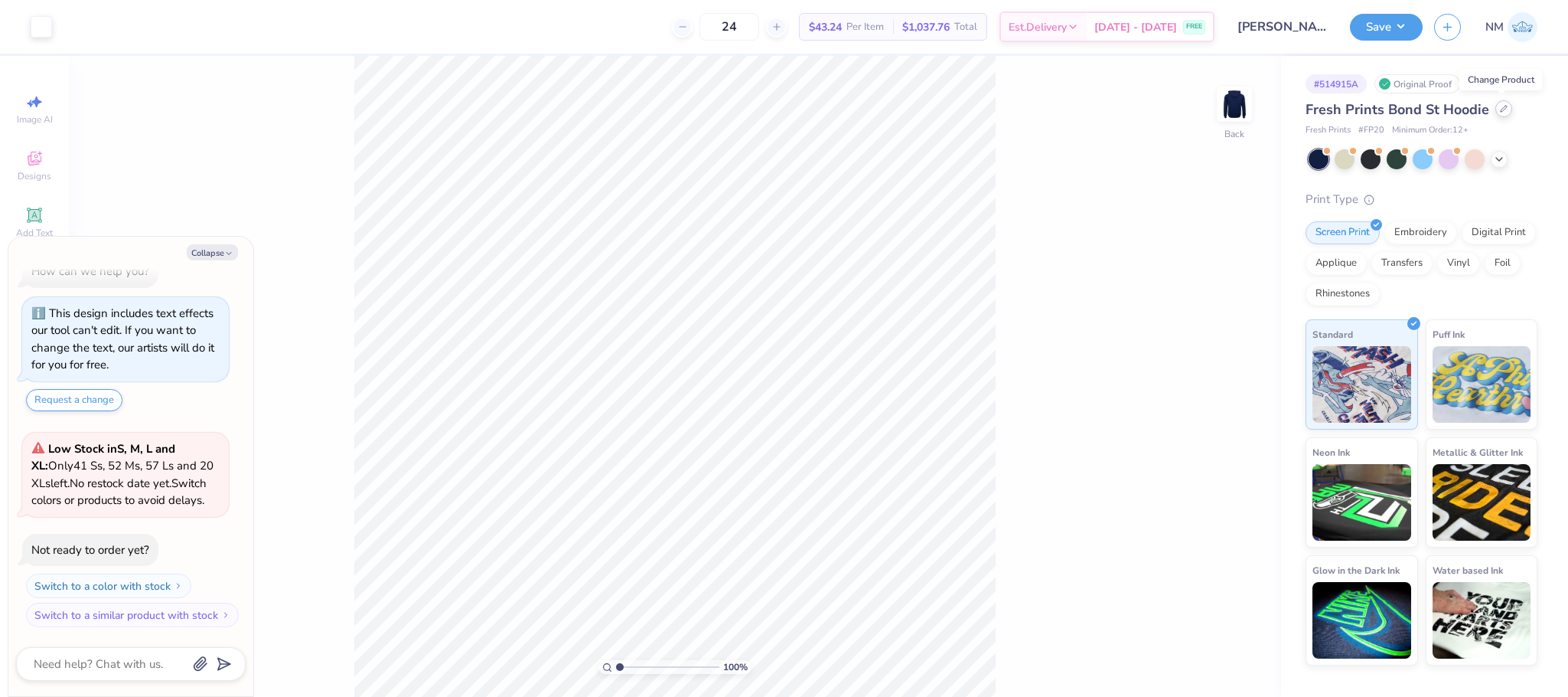
click at [1502, 112] on icon at bounding box center [1504, 108] width 7 height 7
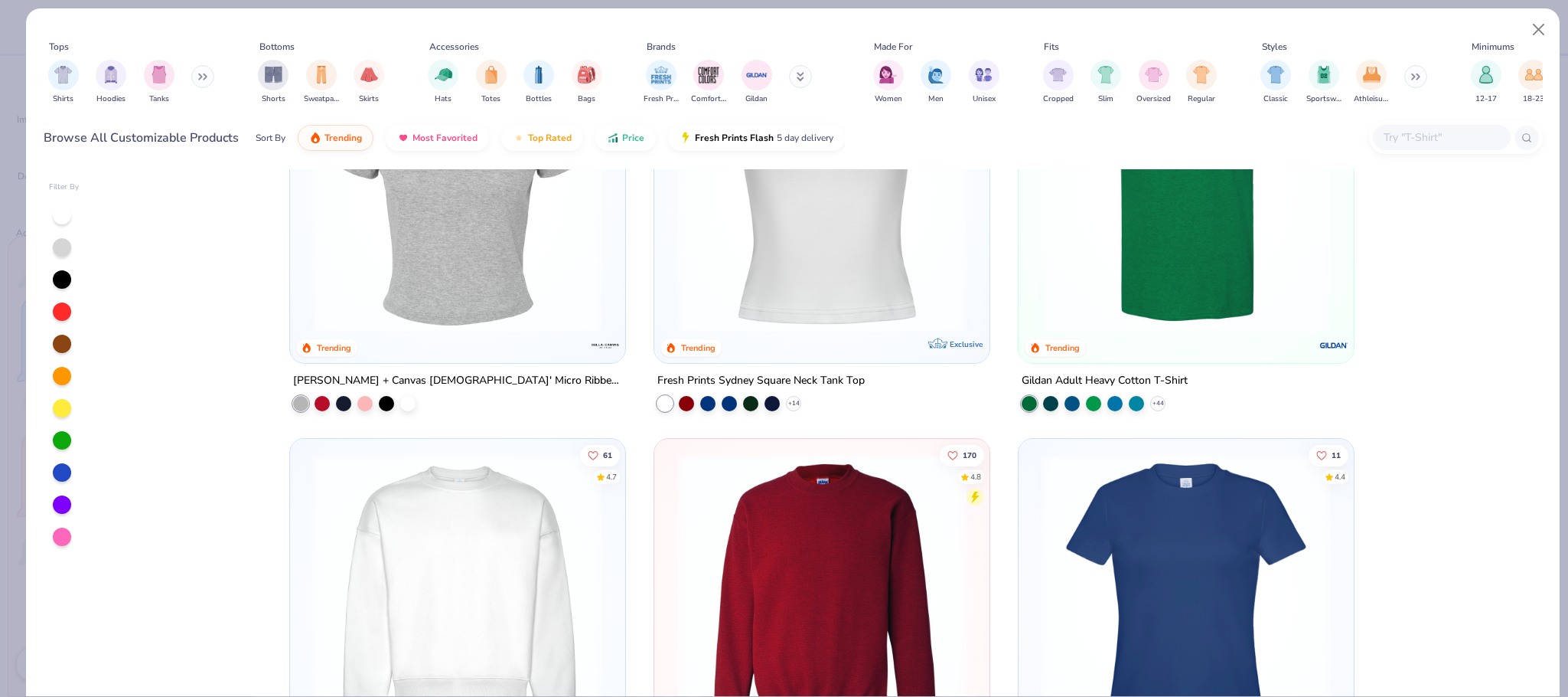
scroll to position [1845, 0]
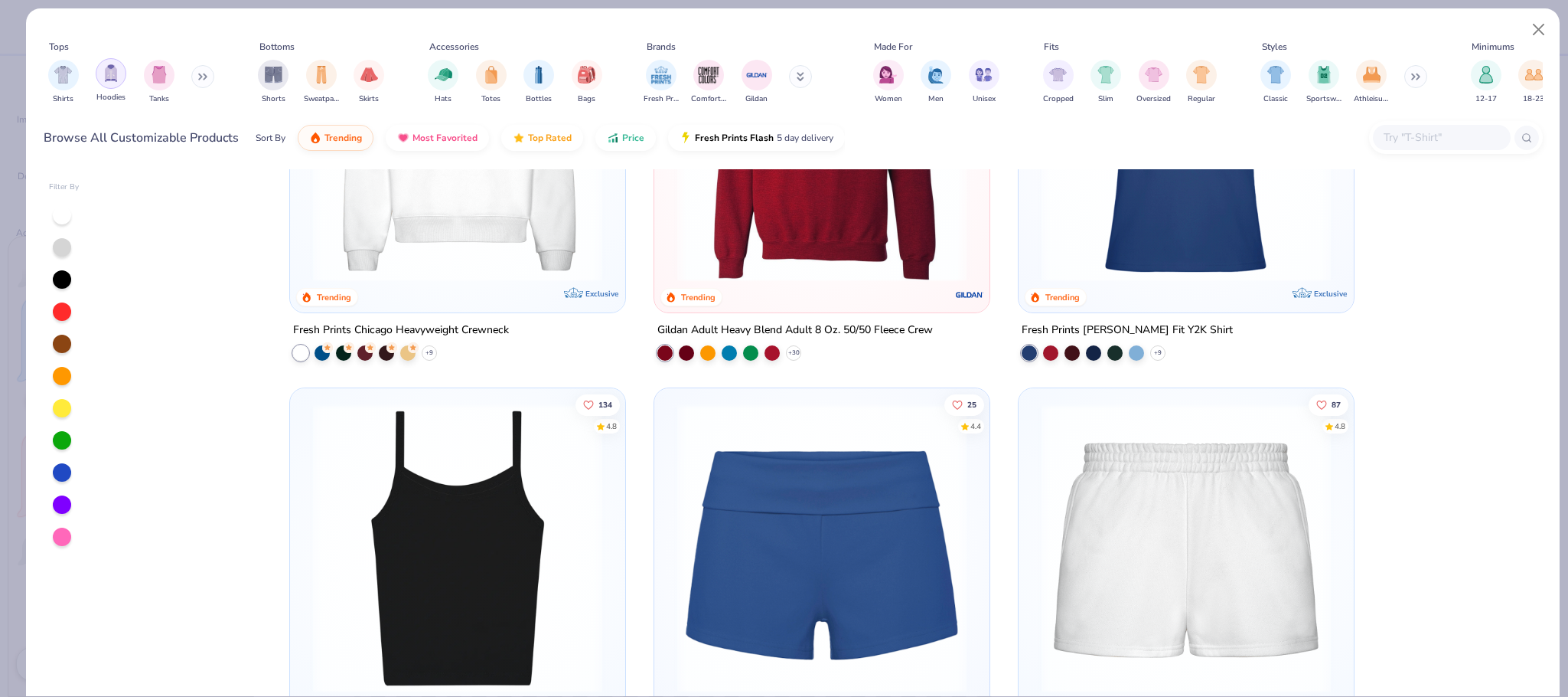
click at [112, 77] on img "filter for Hoodies" at bounding box center [111, 73] width 16 height 17
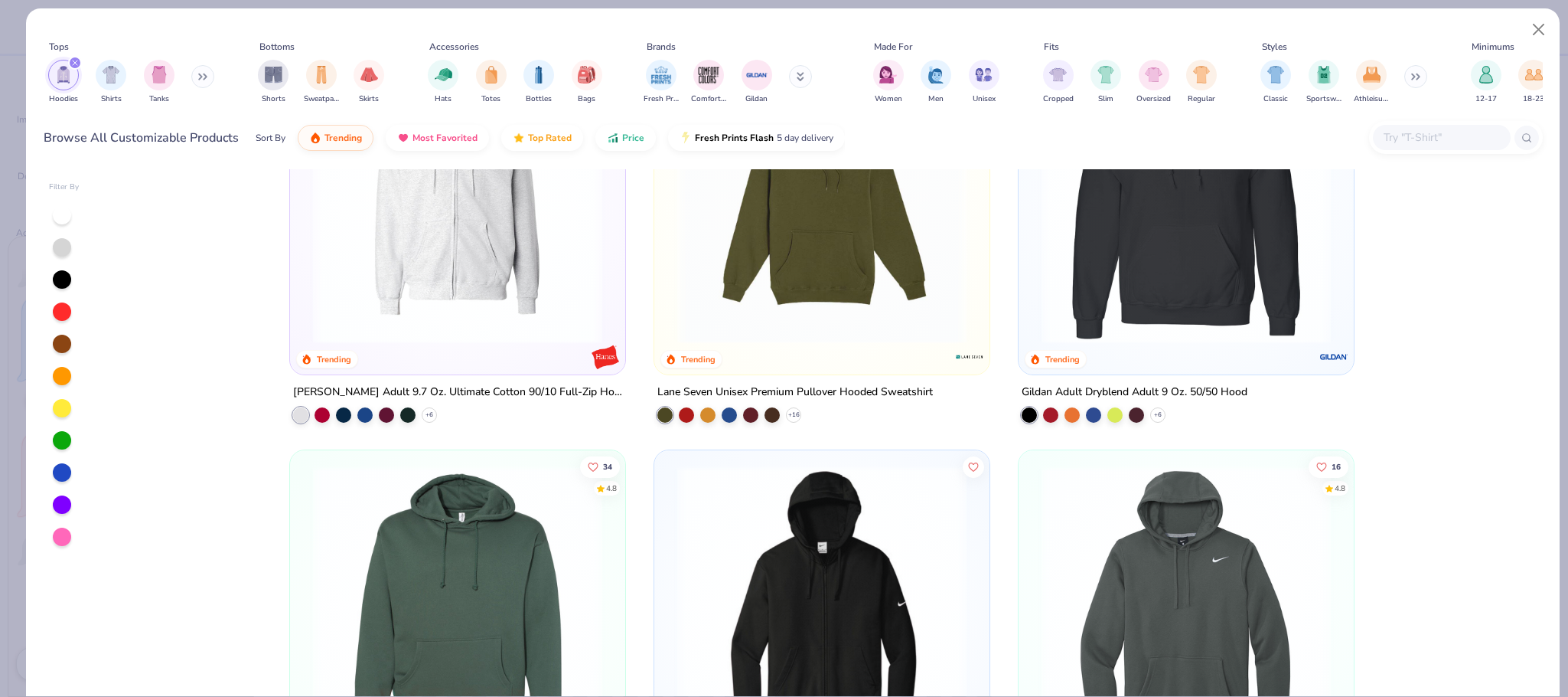
scroll to position [1845, 0]
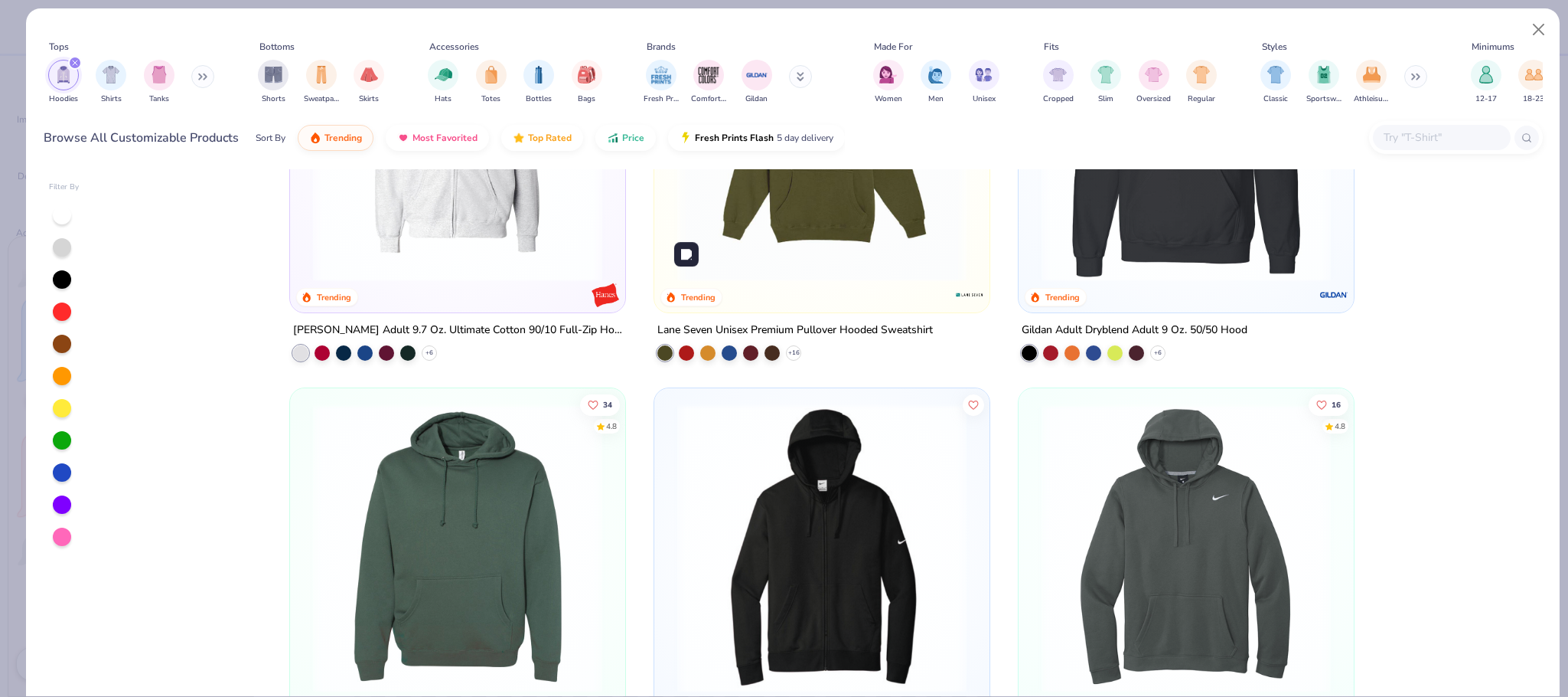
click at [815, 274] on img at bounding box center [822, 138] width 304 height 290
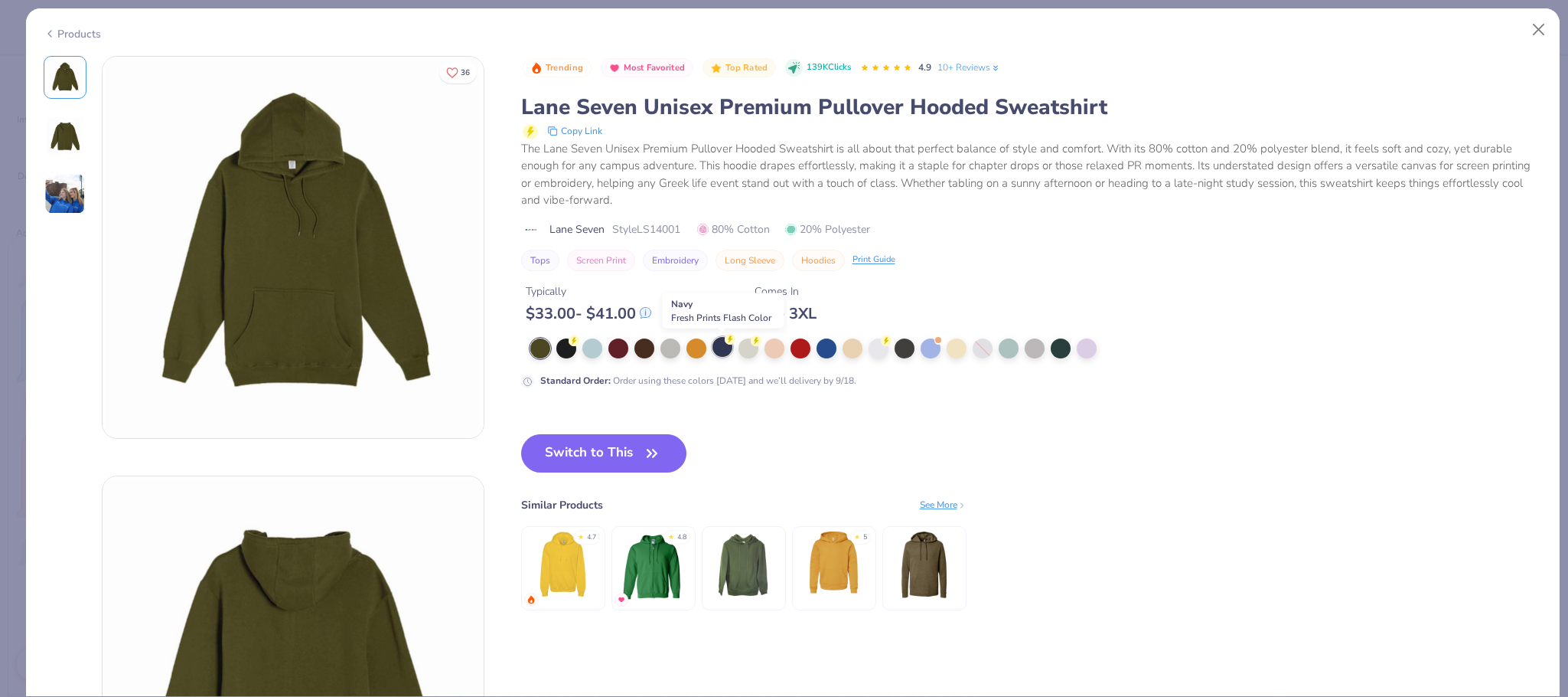
click at [716, 352] on div at bounding box center [723, 347] width 20 height 20
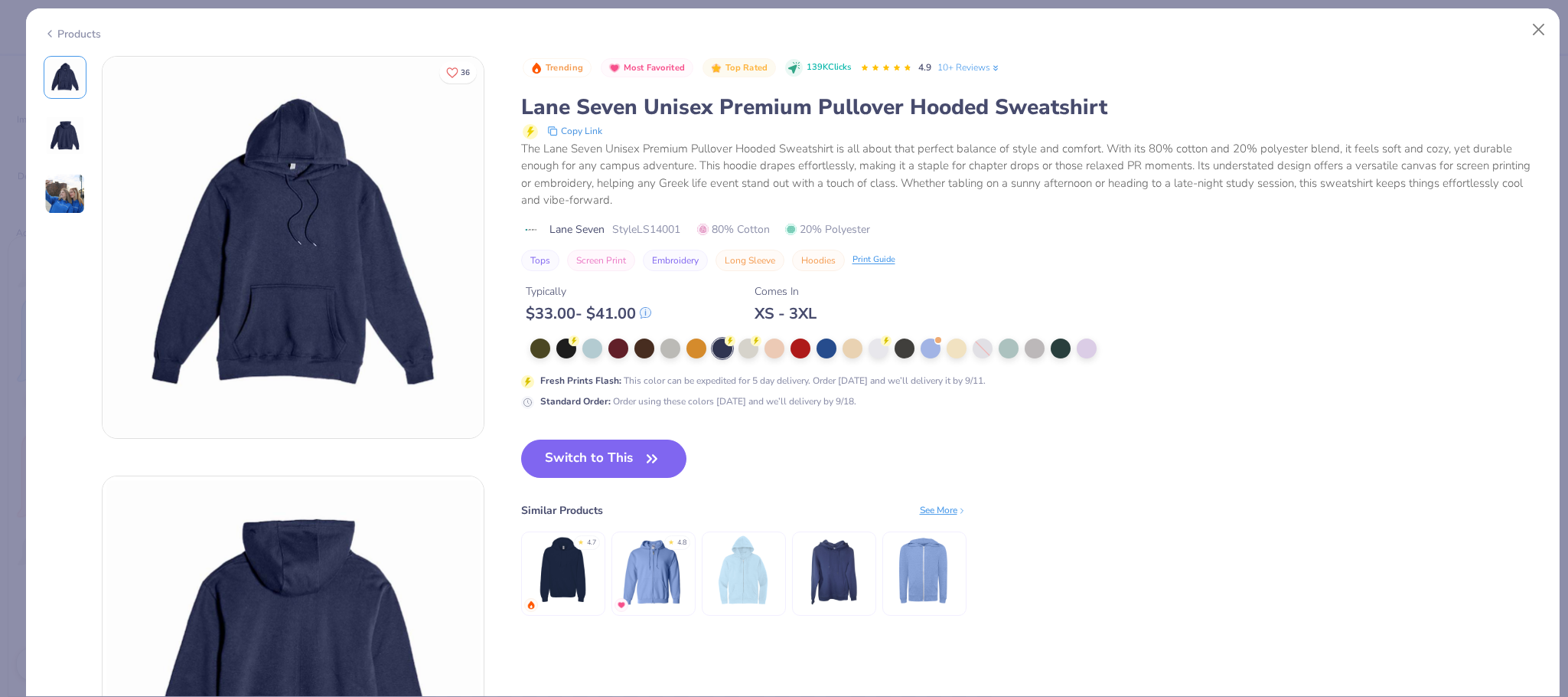
click at [87, 42] on div "Products" at bounding box center [794, 28] width 1534 height 40
click at [93, 27] on div "Products" at bounding box center [72, 35] width 57 height 16
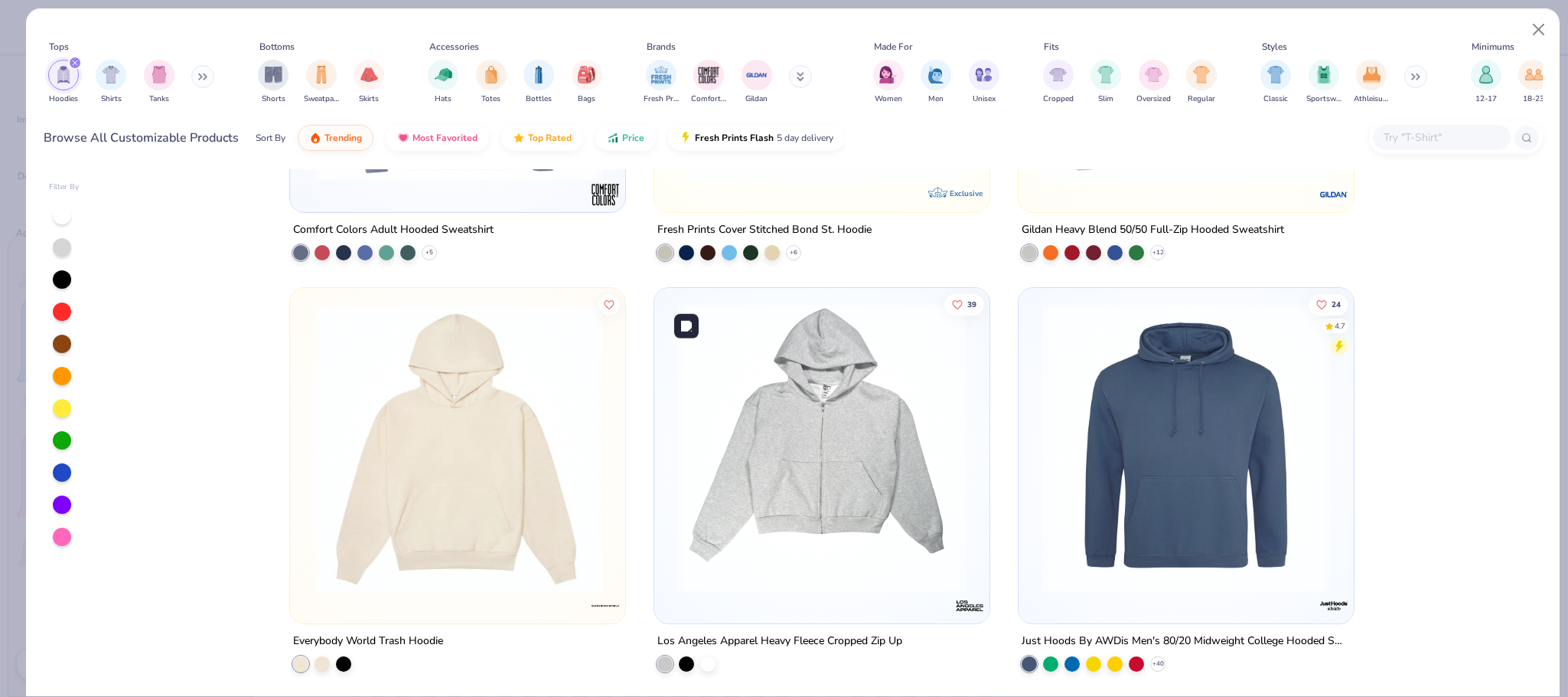
scroll to position [3227, 0]
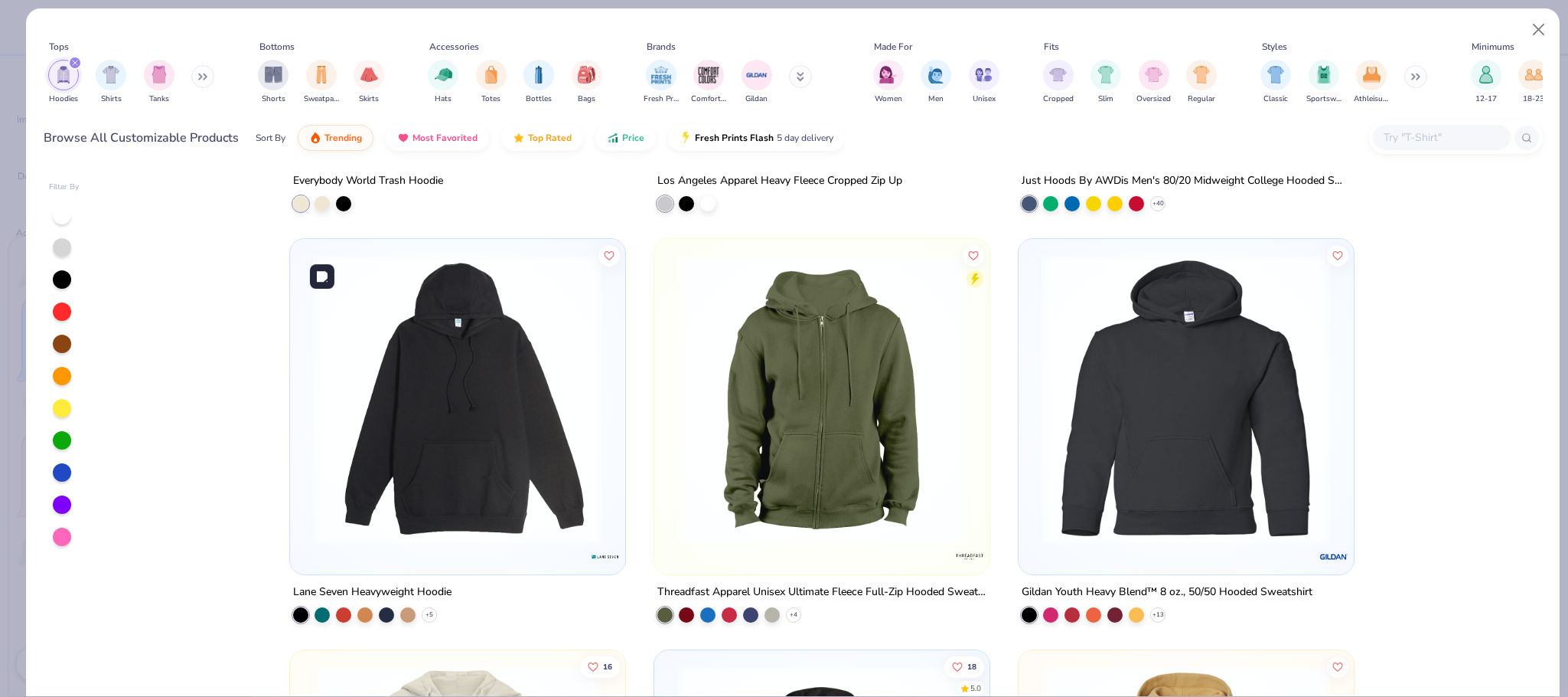
click at [499, 405] on img at bounding box center [457, 399] width 304 height 290
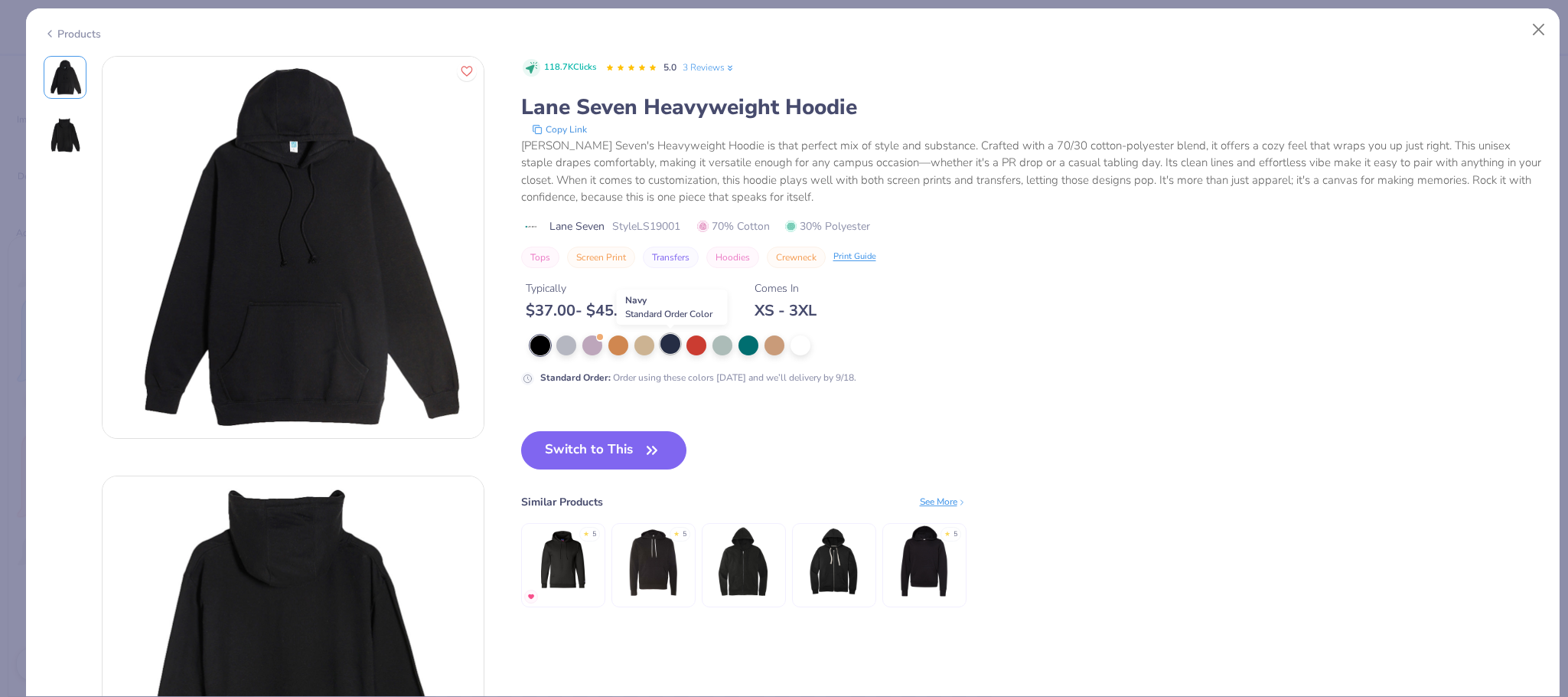
click at [673, 343] on div at bounding box center [671, 343] width 20 height 20
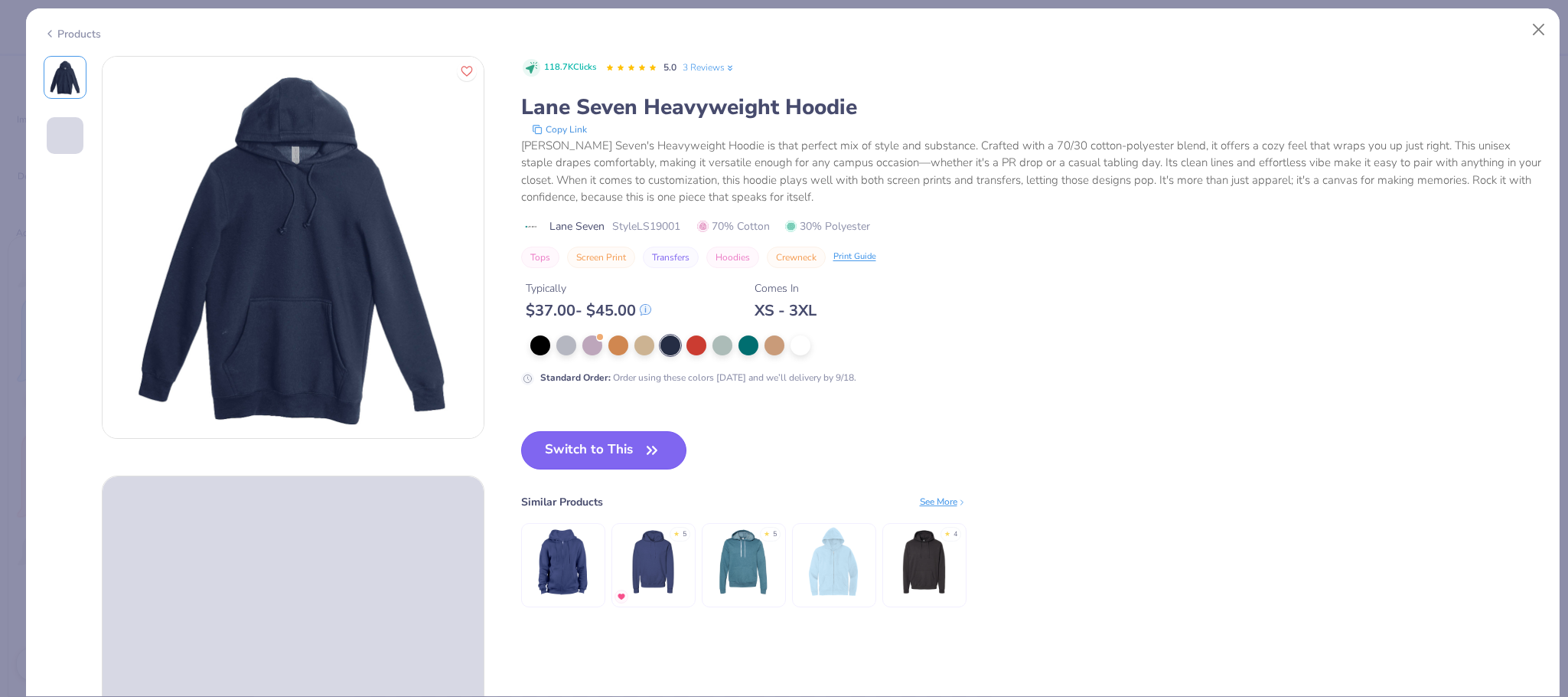
click at [625, 460] on button "Switch to This" at bounding box center [604, 450] width 166 height 38
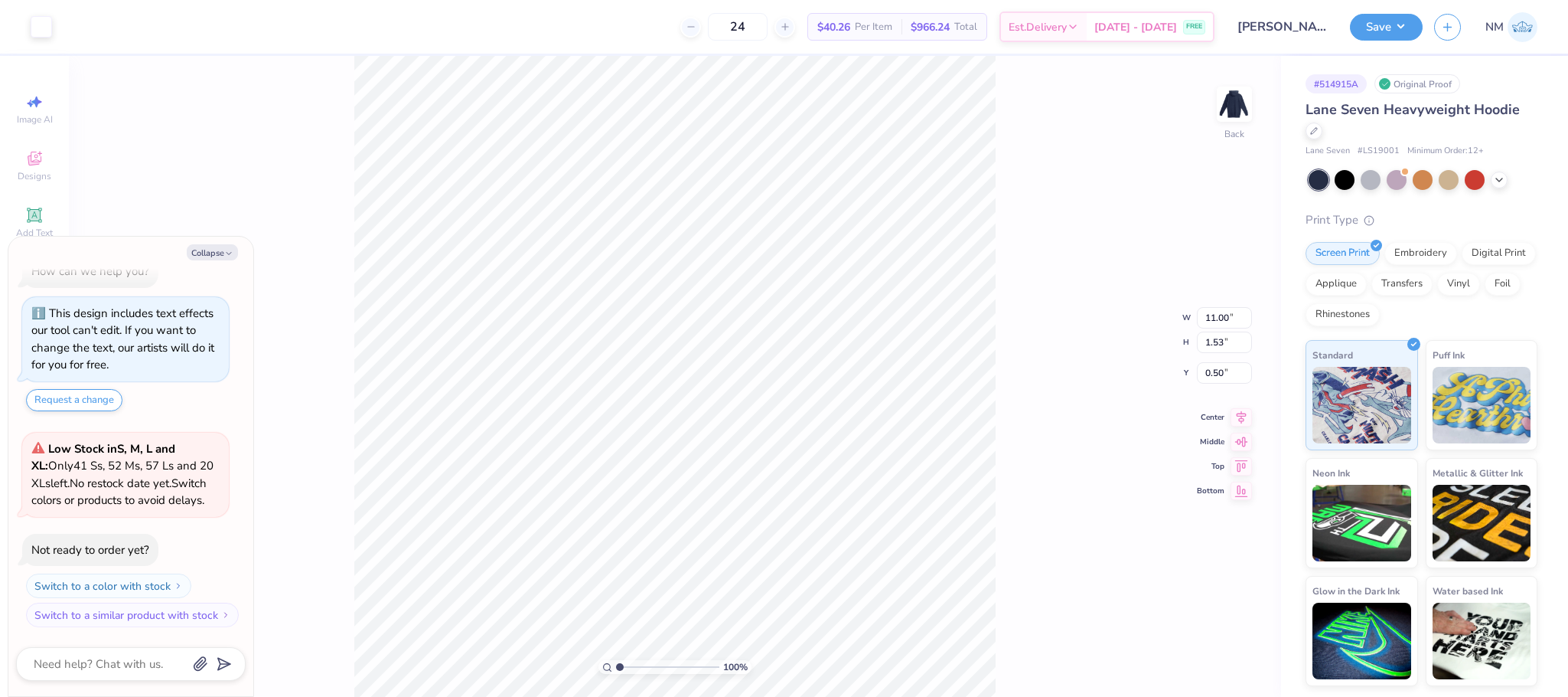
type textarea "x"
type input "3.00"
click at [1374, 35] on button "Save" at bounding box center [1387, 25] width 73 height 26
type textarea "x"
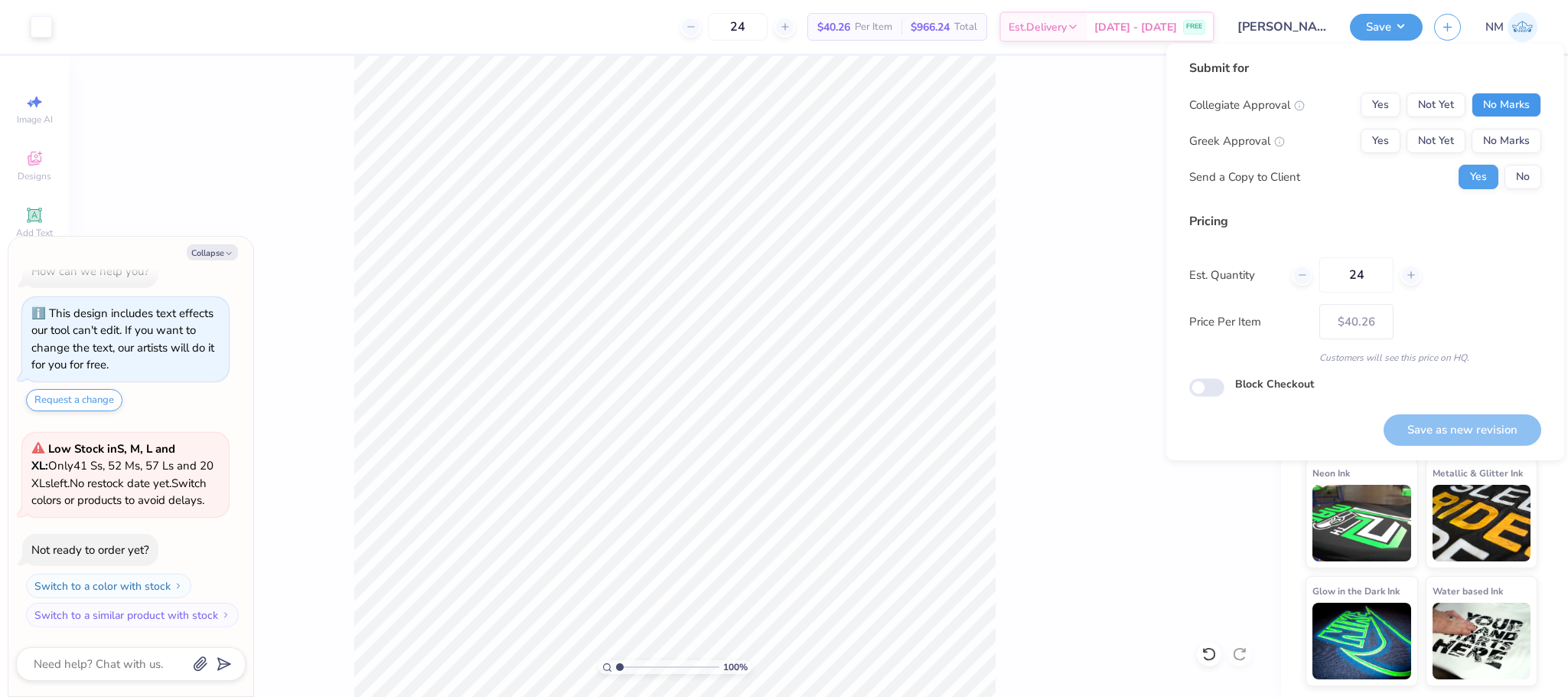
click at [1488, 113] on button "No Marks" at bounding box center [1507, 105] width 69 height 25
click at [1386, 140] on button "Yes" at bounding box center [1381, 140] width 40 height 25
click at [1435, 425] on button "Save as new revision" at bounding box center [1462, 430] width 158 height 31
type input "$40.26"
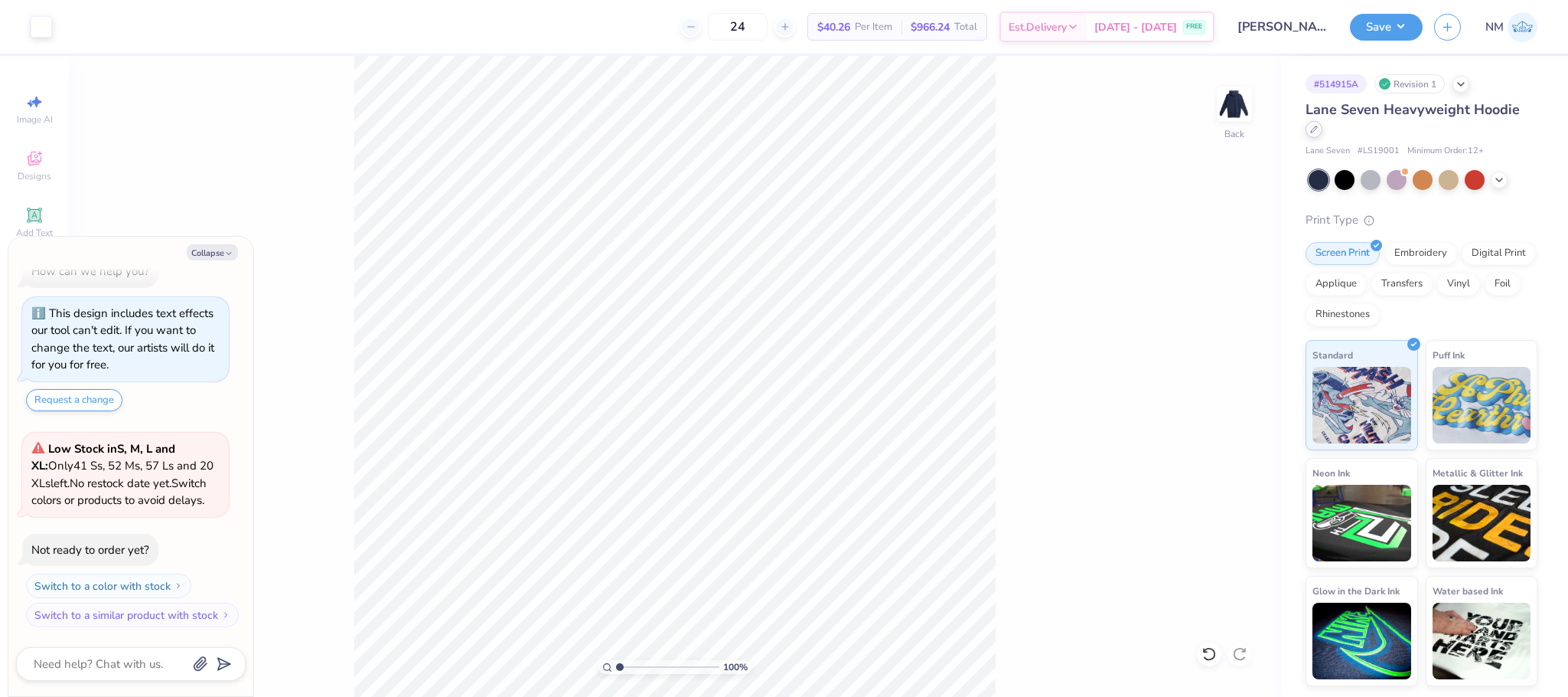
click at [1320, 132] on div at bounding box center [1314, 129] width 16 height 16
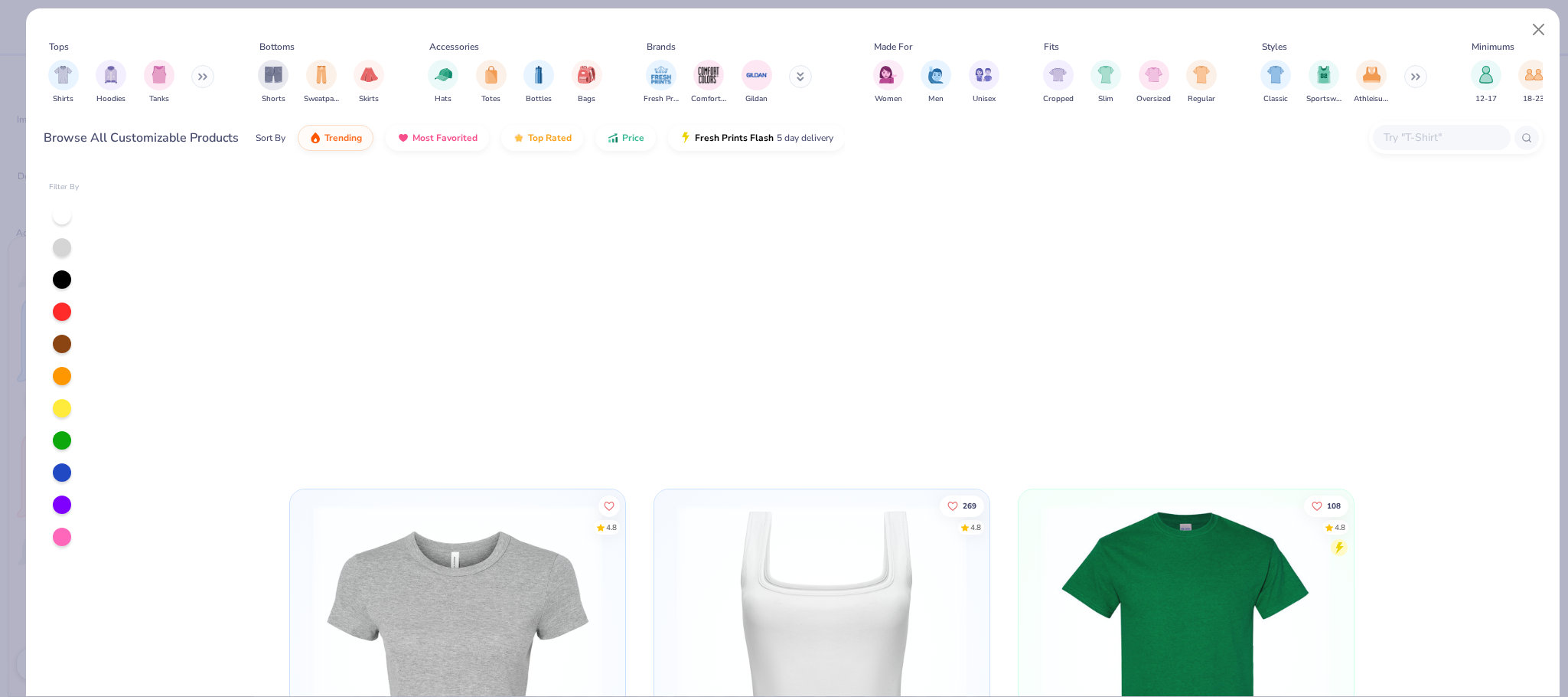
scroll to position [1845, 0]
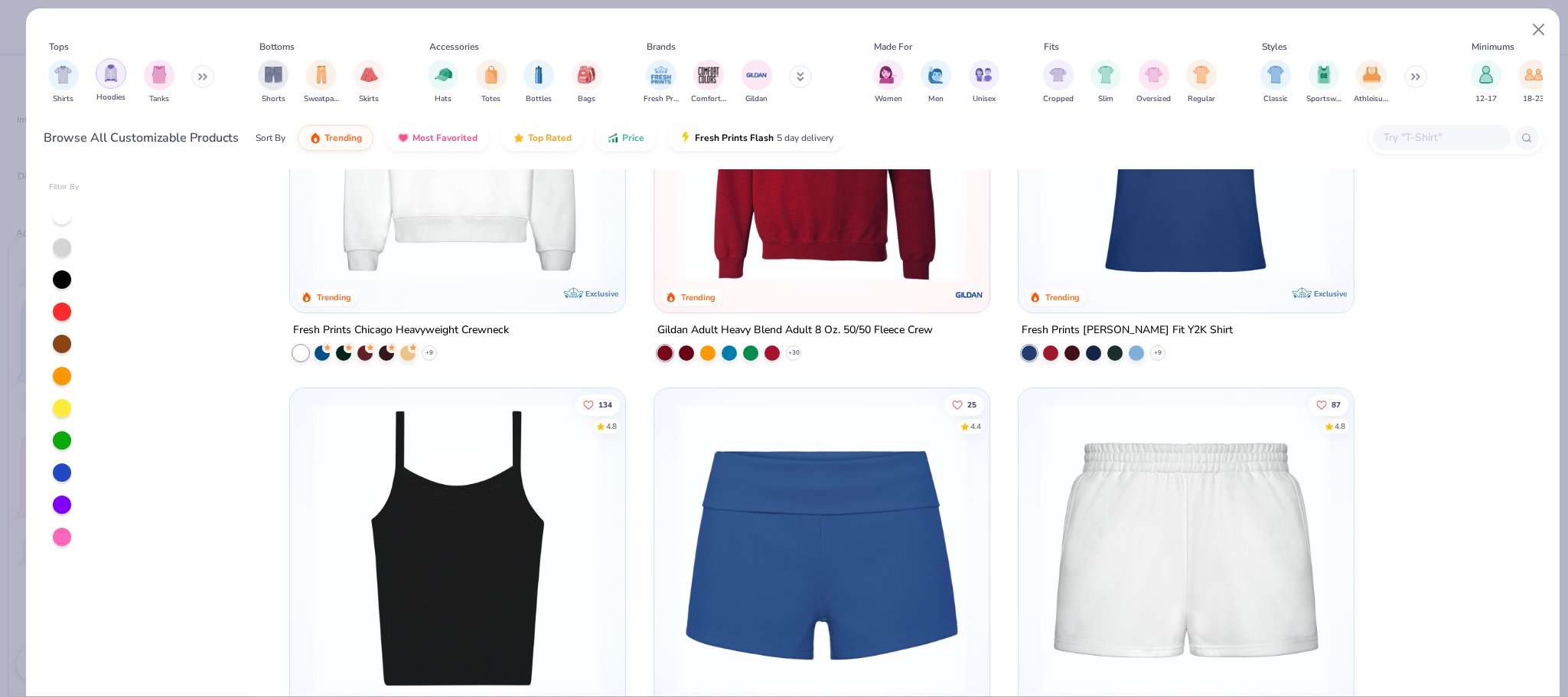
click at [112, 74] on img "filter for Hoodies" at bounding box center [111, 73] width 16 height 17
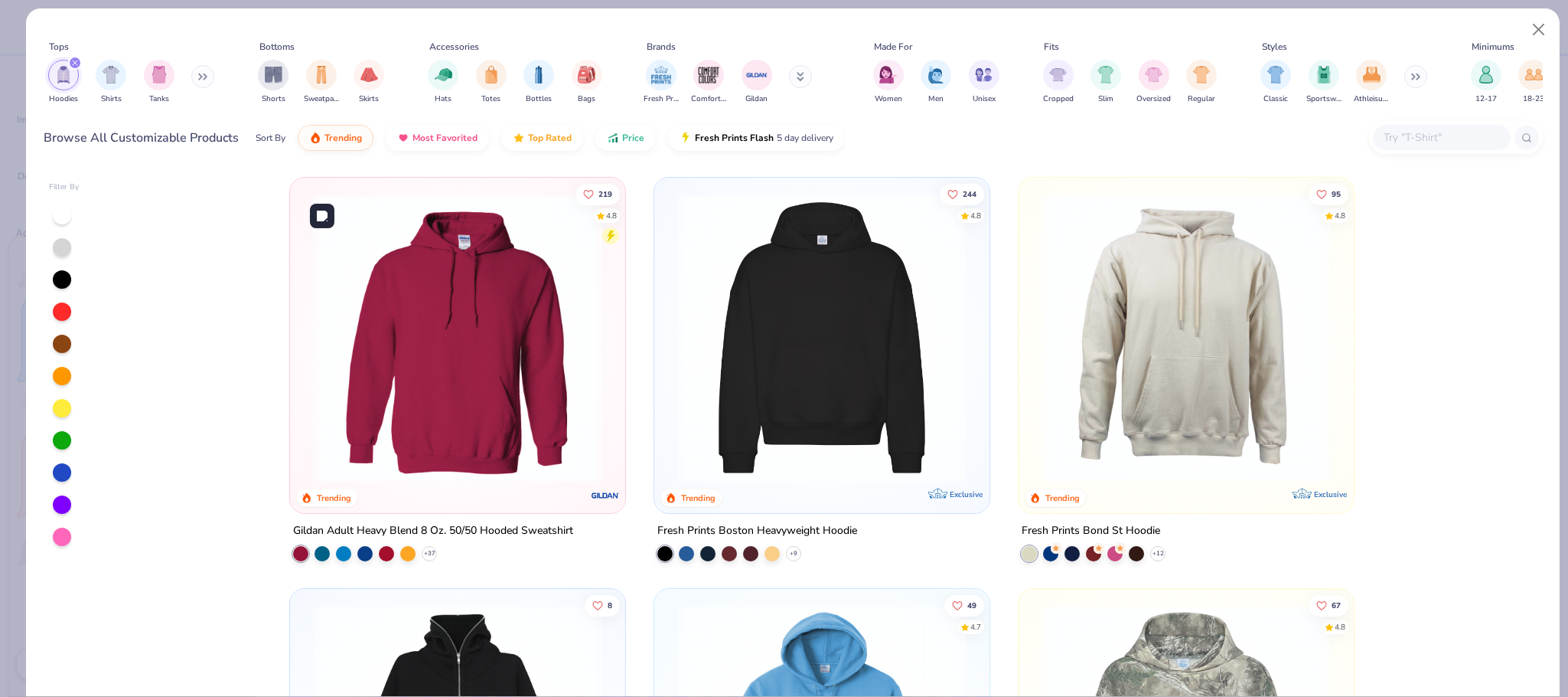
click at [486, 379] on img at bounding box center [457, 338] width 304 height 290
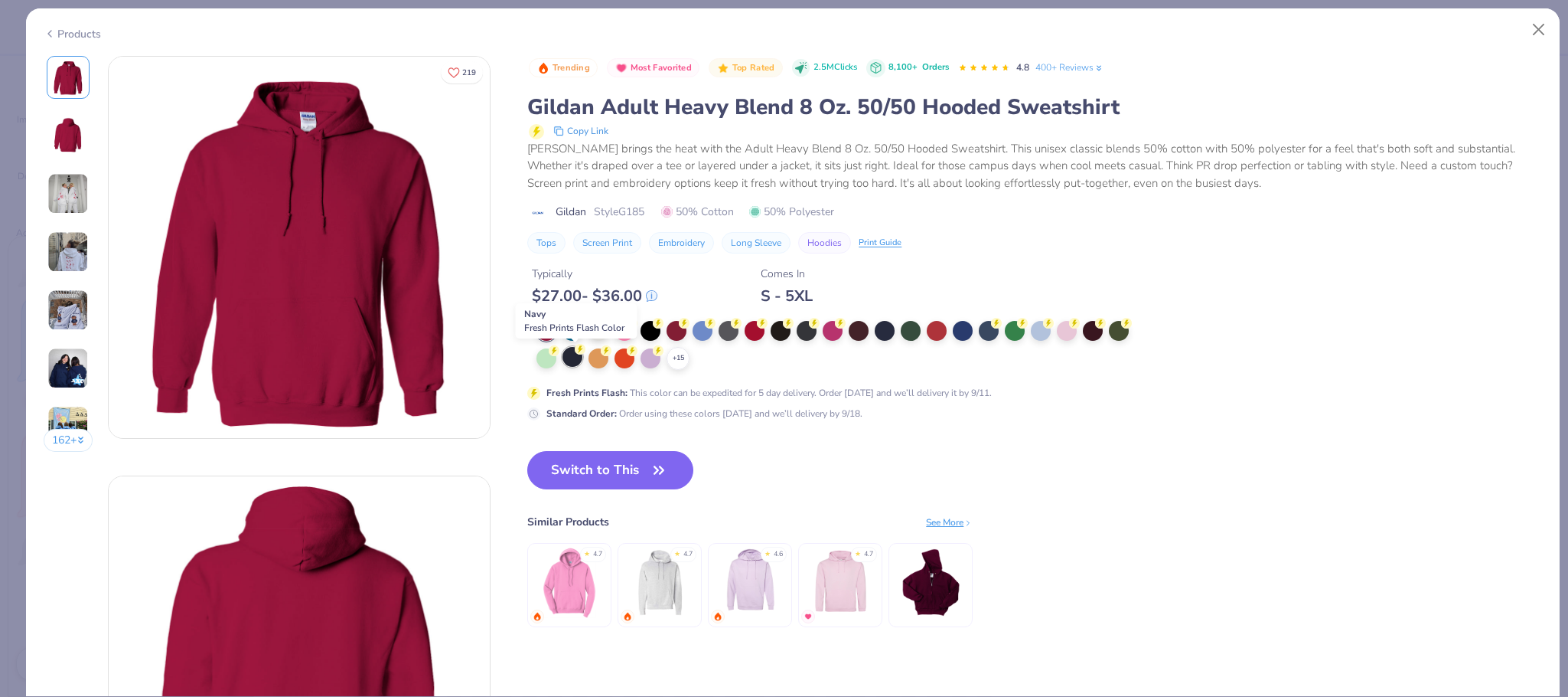
click at [575, 361] on div at bounding box center [572, 357] width 20 height 20
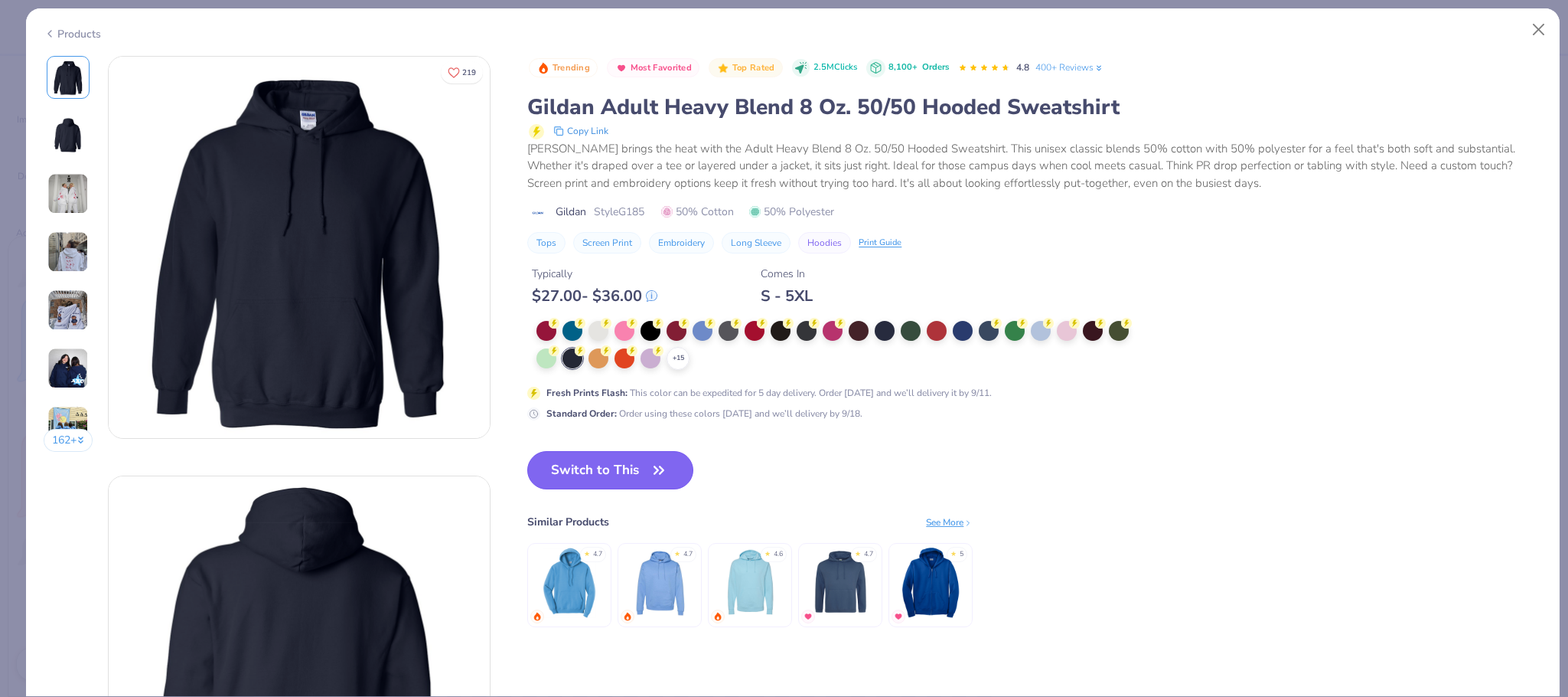
click at [641, 477] on button "Switch to This" at bounding box center [610, 470] width 166 height 38
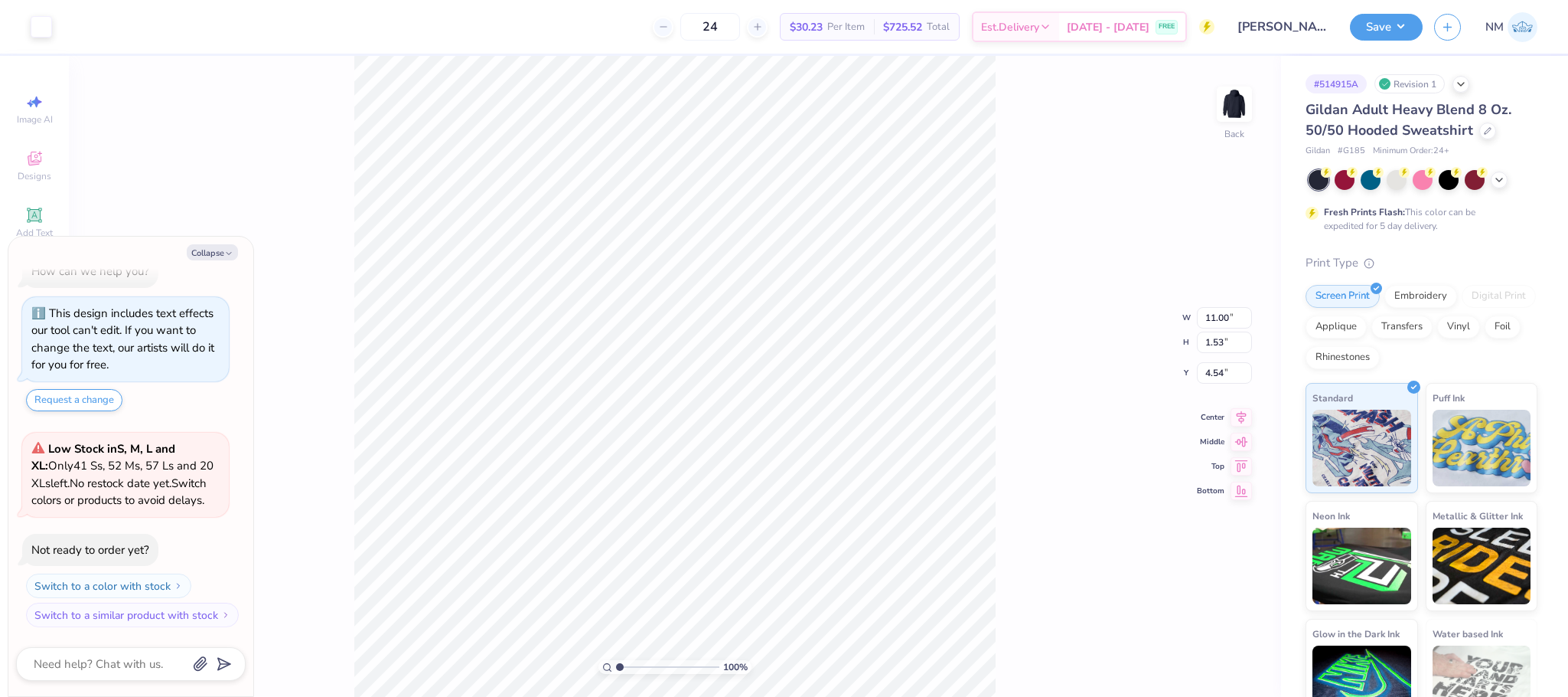
type textarea "x"
type input "3.00"
click at [1394, 28] on button "Save" at bounding box center [1387, 25] width 73 height 26
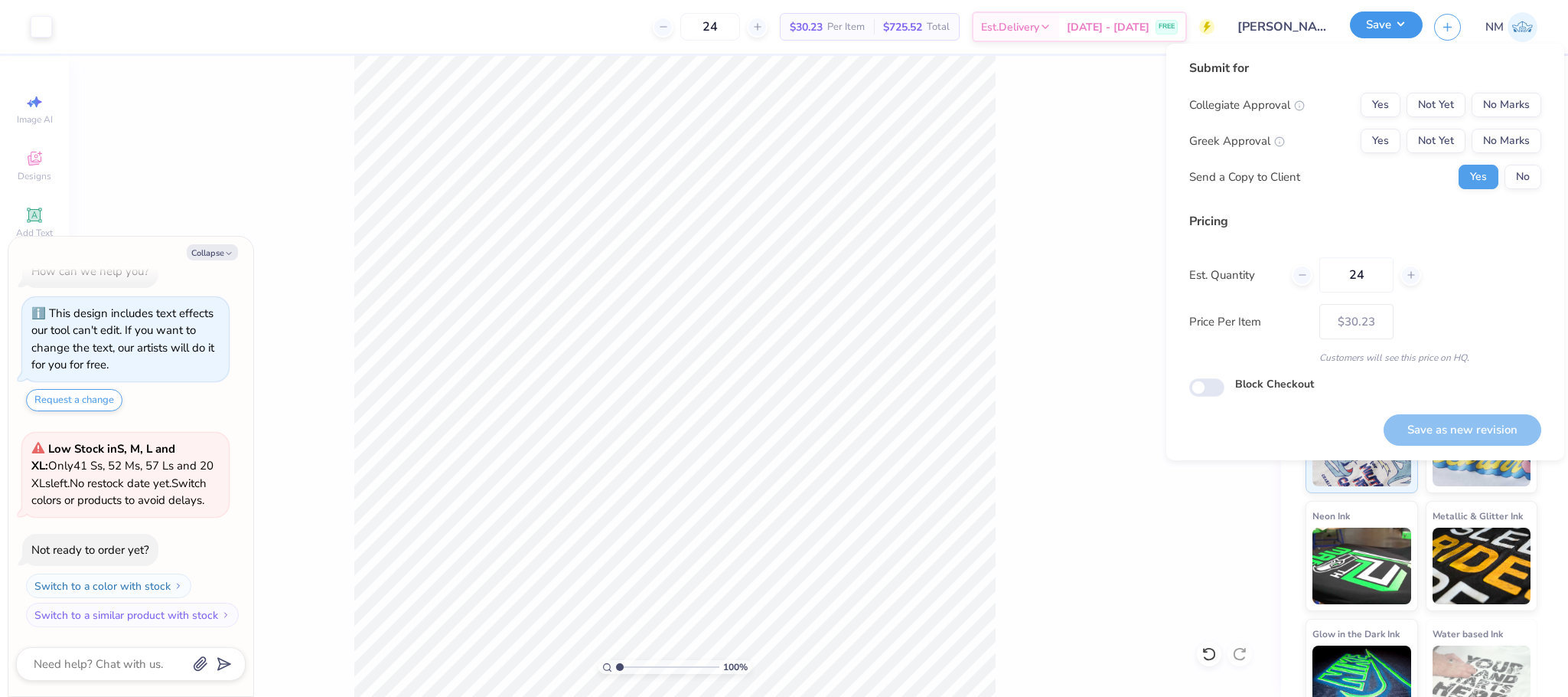
type textarea "x"
click at [1519, 101] on button "No Marks" at bounding box center [1507, 105] width 69 height 25
click at [1520, 132] on button "No Marks" at bounding box center [1507, 140] width 69 height 25
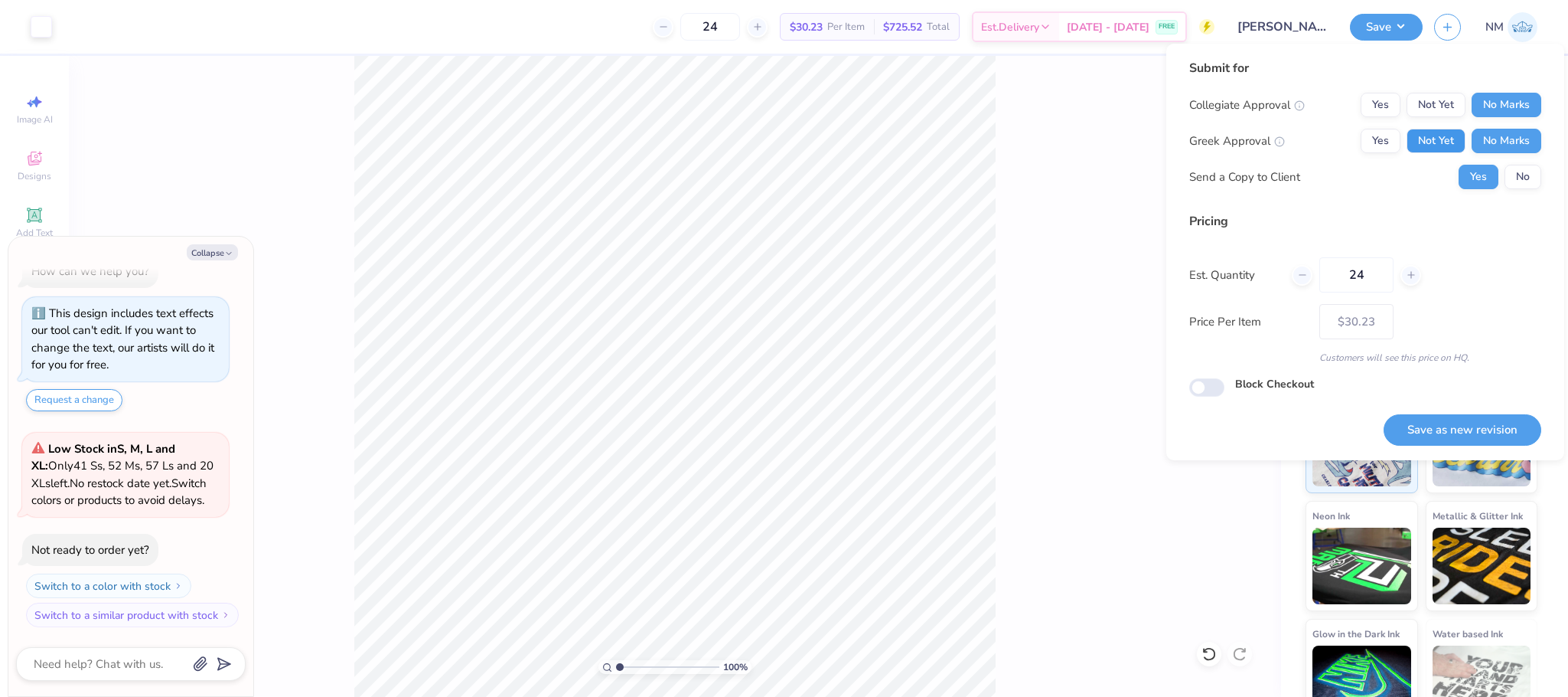
click at [1422, 138] on button "Not Yet" at bounding box center [1436, 140] width 59 height 25
drag, startPoint x: 1434, startPoint y: 419, endPoint x: 1430, endPoint y: 402, distance: 17.5
click at [1435, 420] on button "Save as new revision" at bounding box center [1462, 430] width 158 height 31
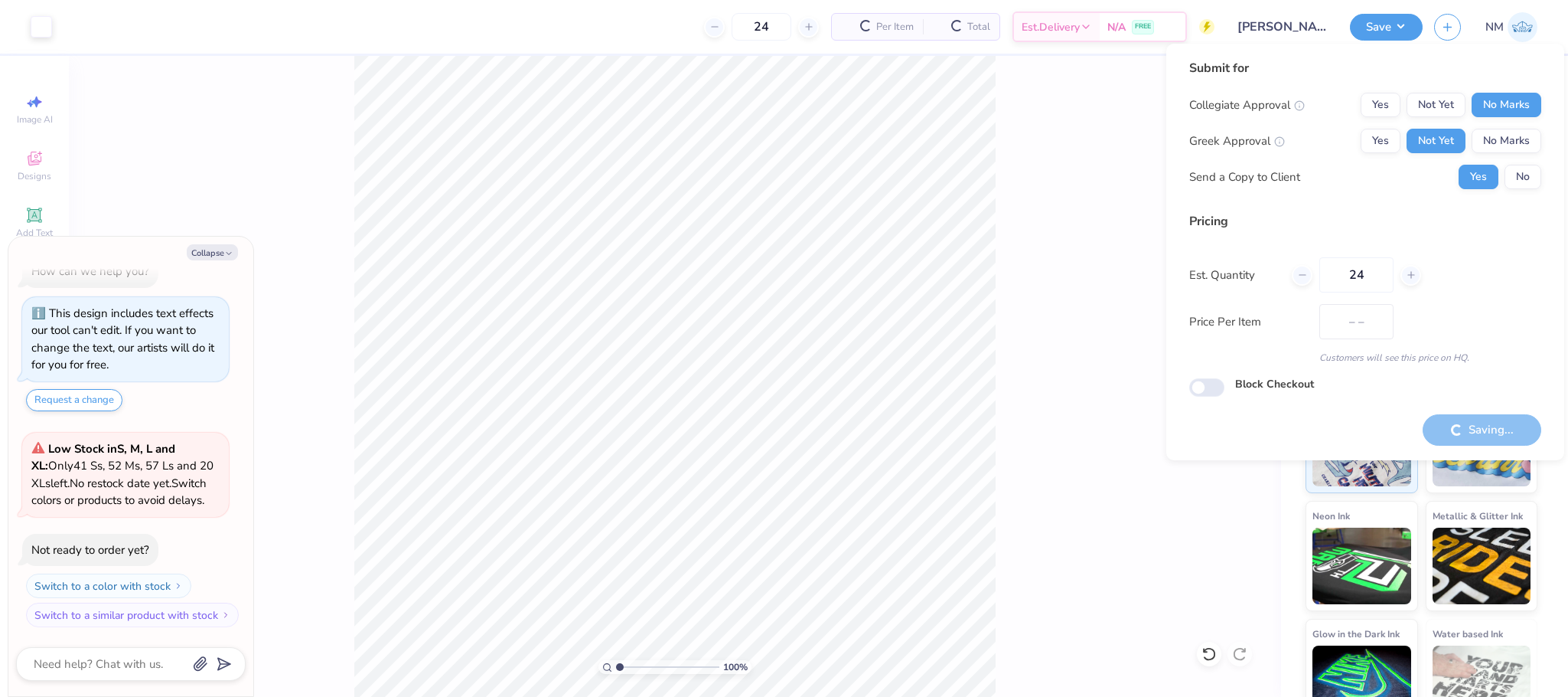
type input "$30.23"
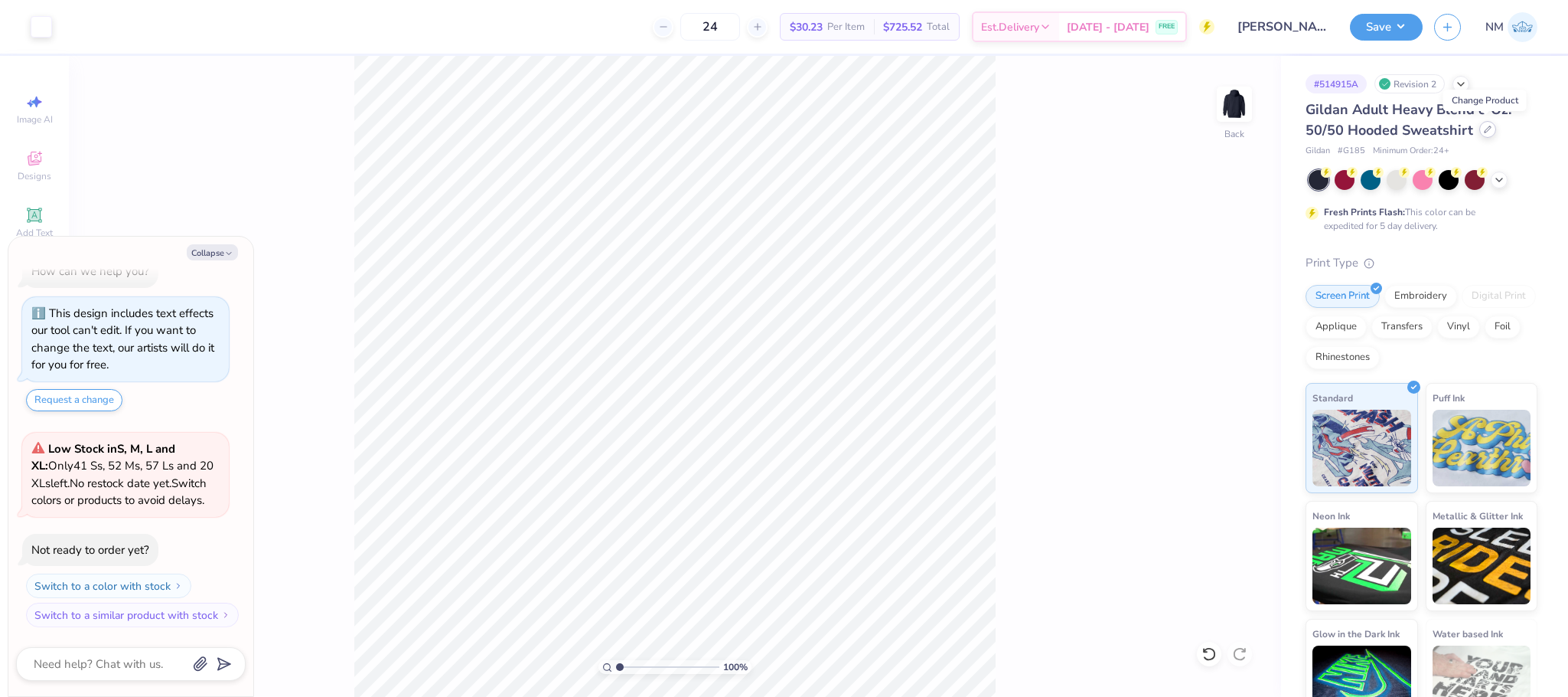
click at [1488, 126] on icon at bounding box center [1488, 129] width 7 height 7
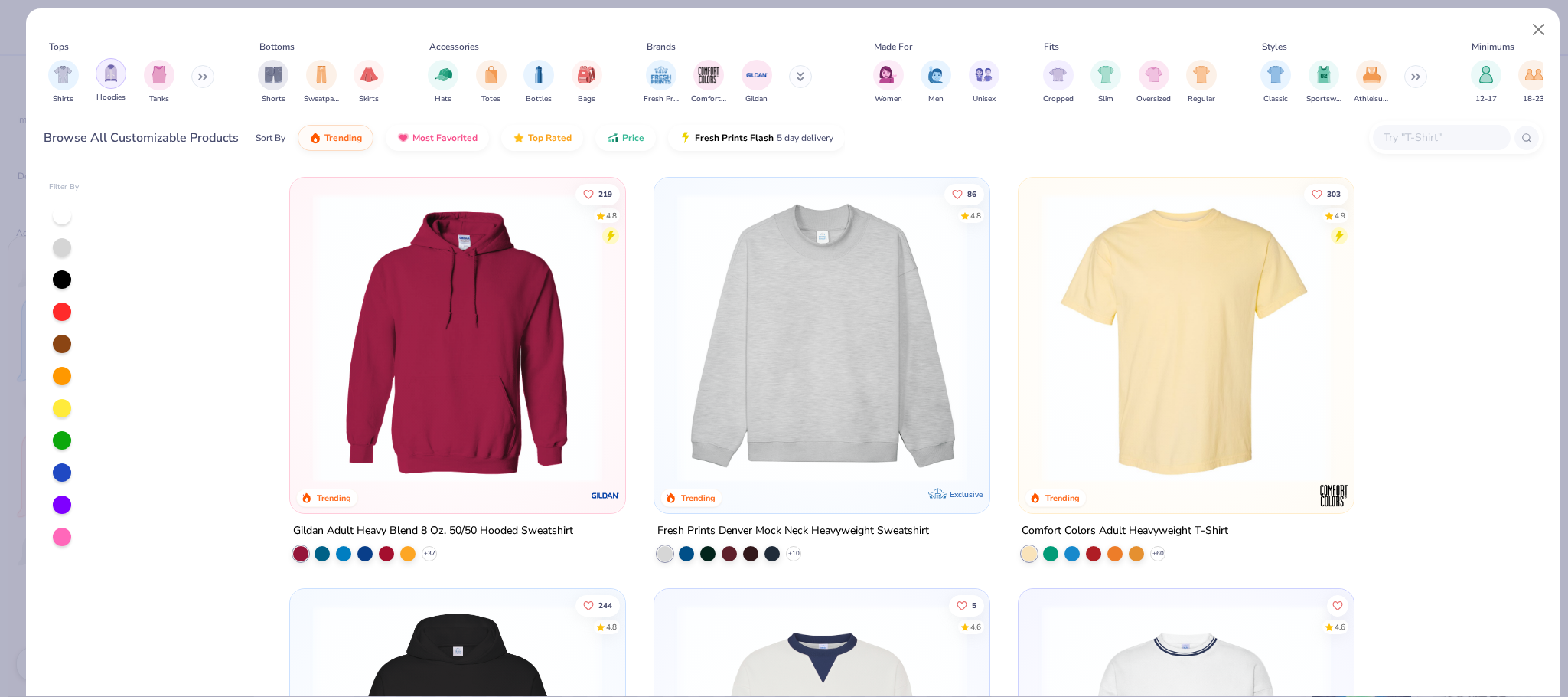
click at [116, 69] on img "filter for Hoodies" at bounding box center [111, 73] width 16 height 17
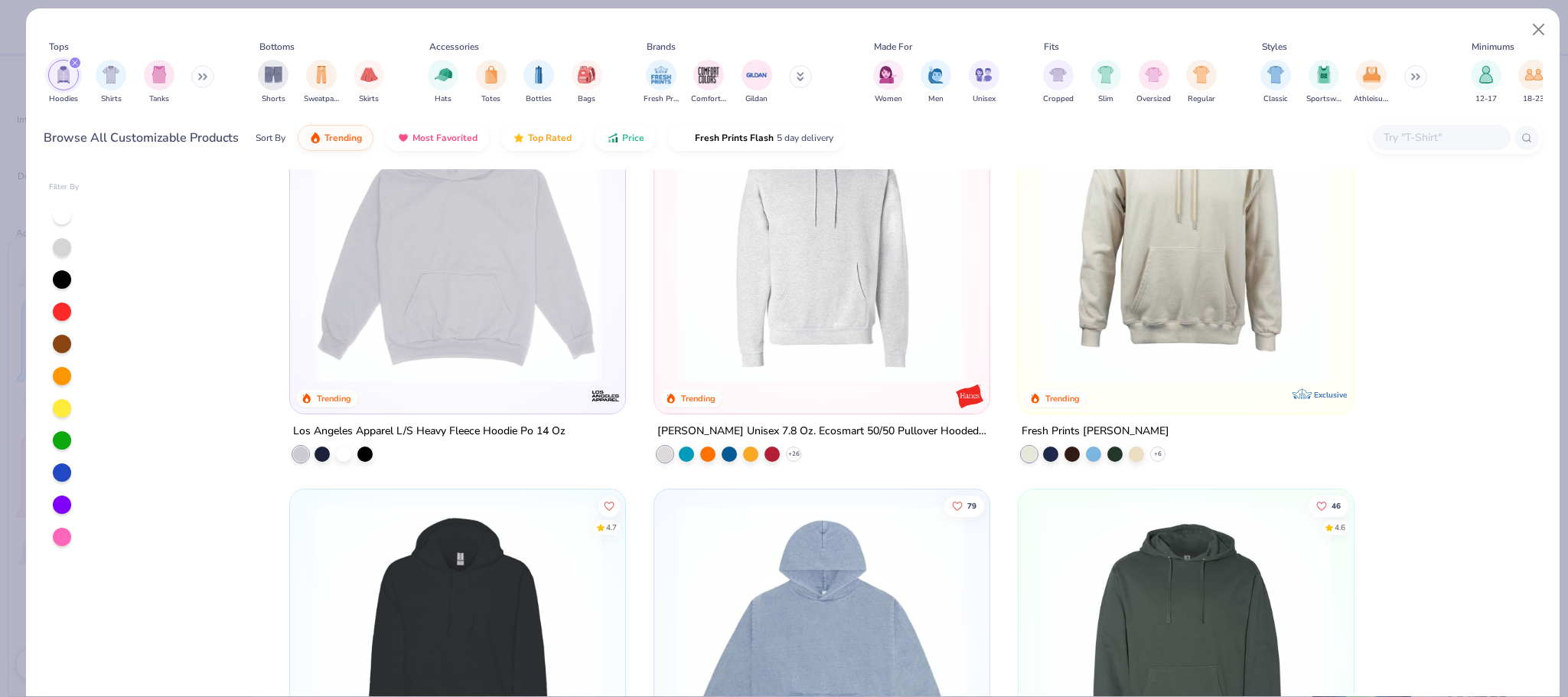
scroll to position [1383, 0]
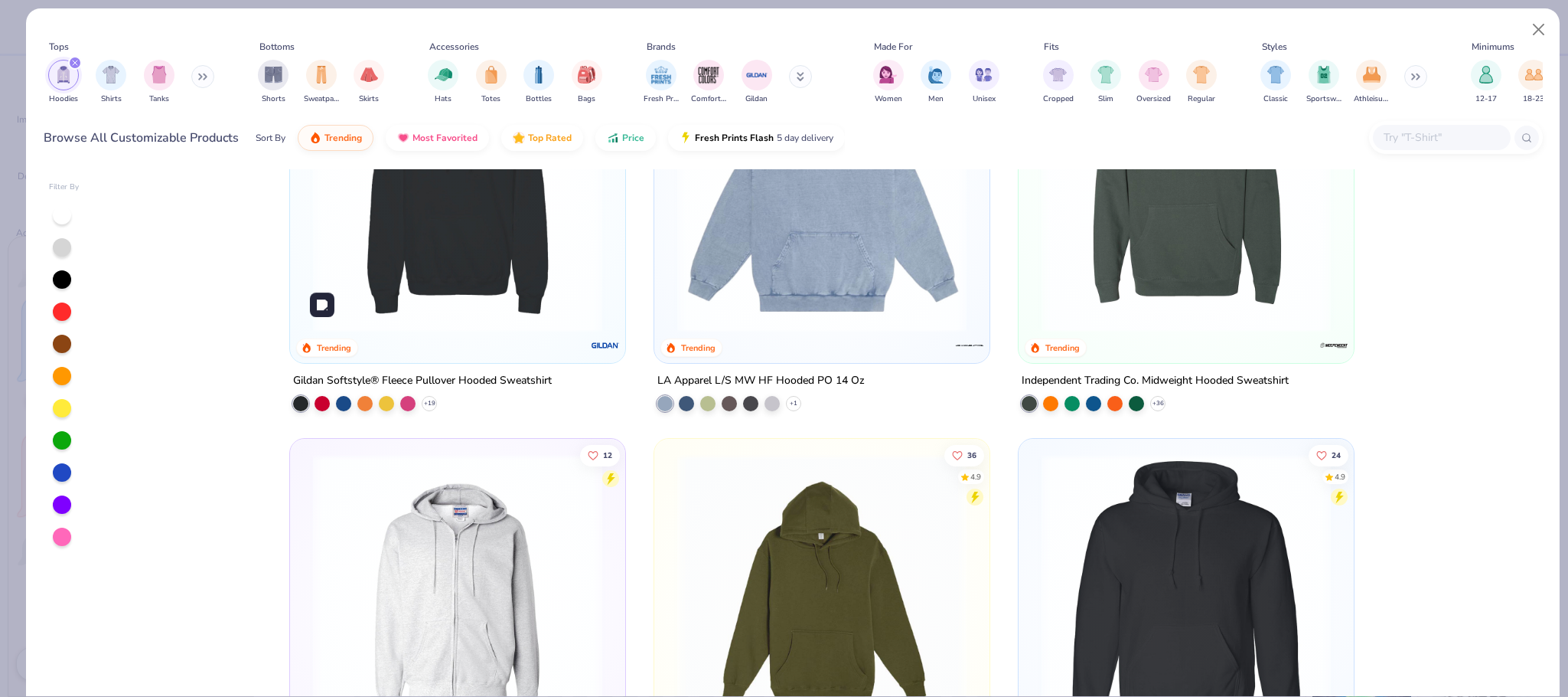
click at [465, 290] on img at bounding box center [457, 188] width 304 height 290
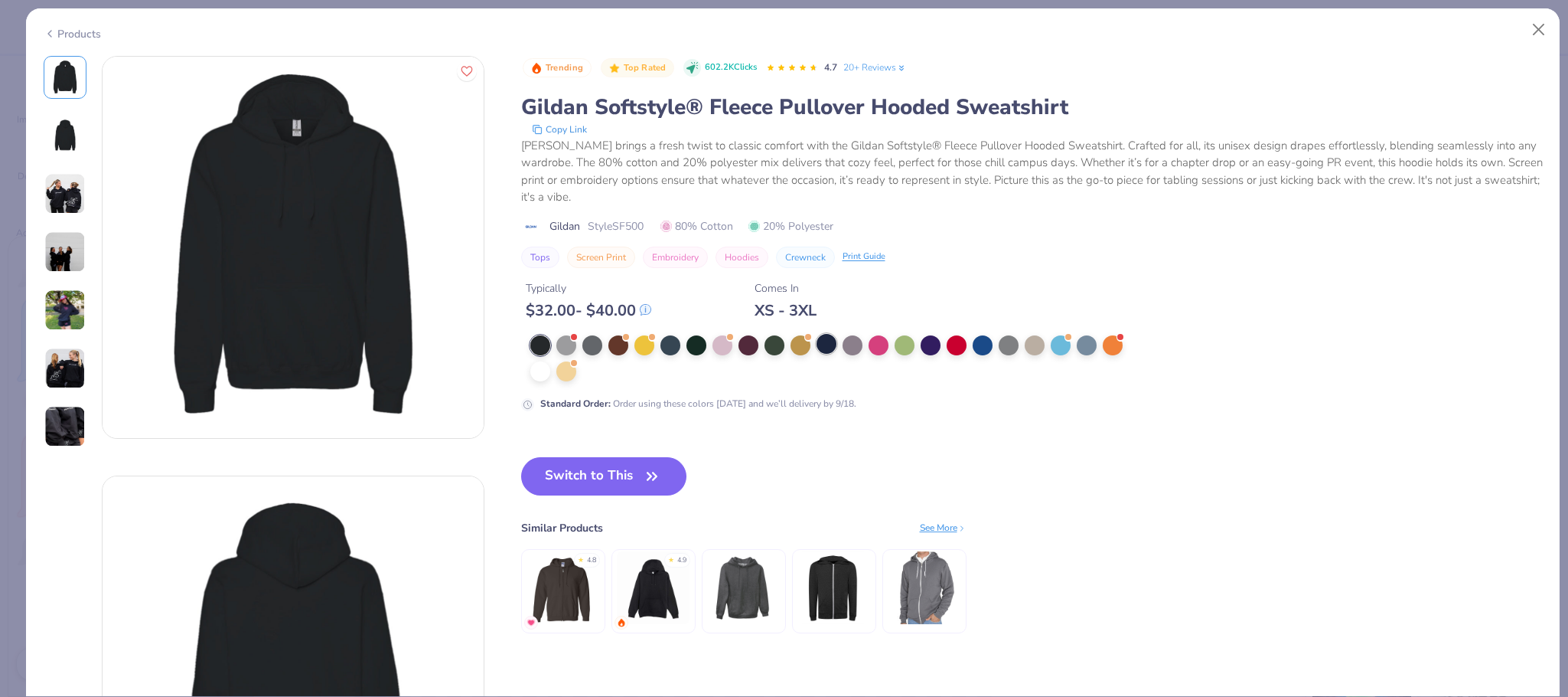
click at [829, 344] on div at bounding box center [826, 343] width 20 height 20
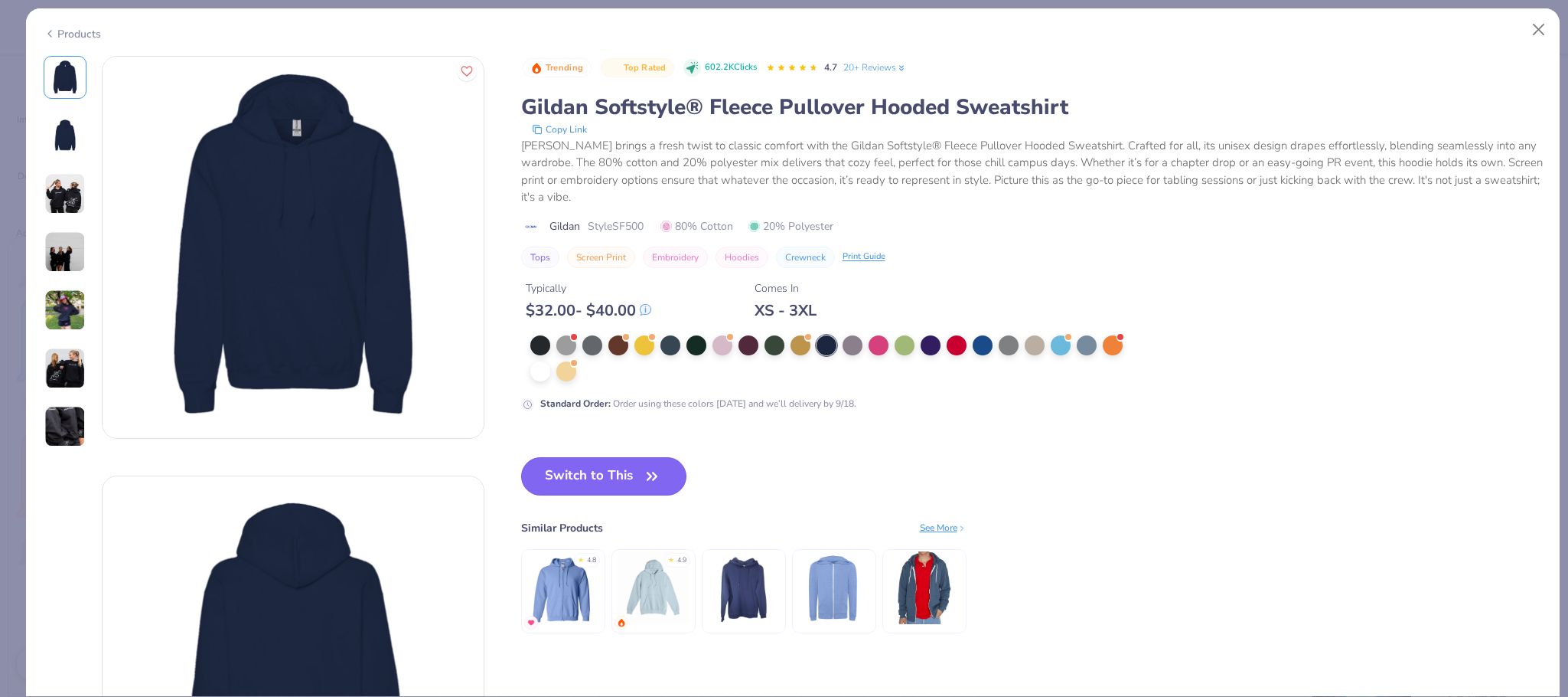
click at [640, 474] on button "Switch to This" at bounding box center [604, 477] width 166 height 38
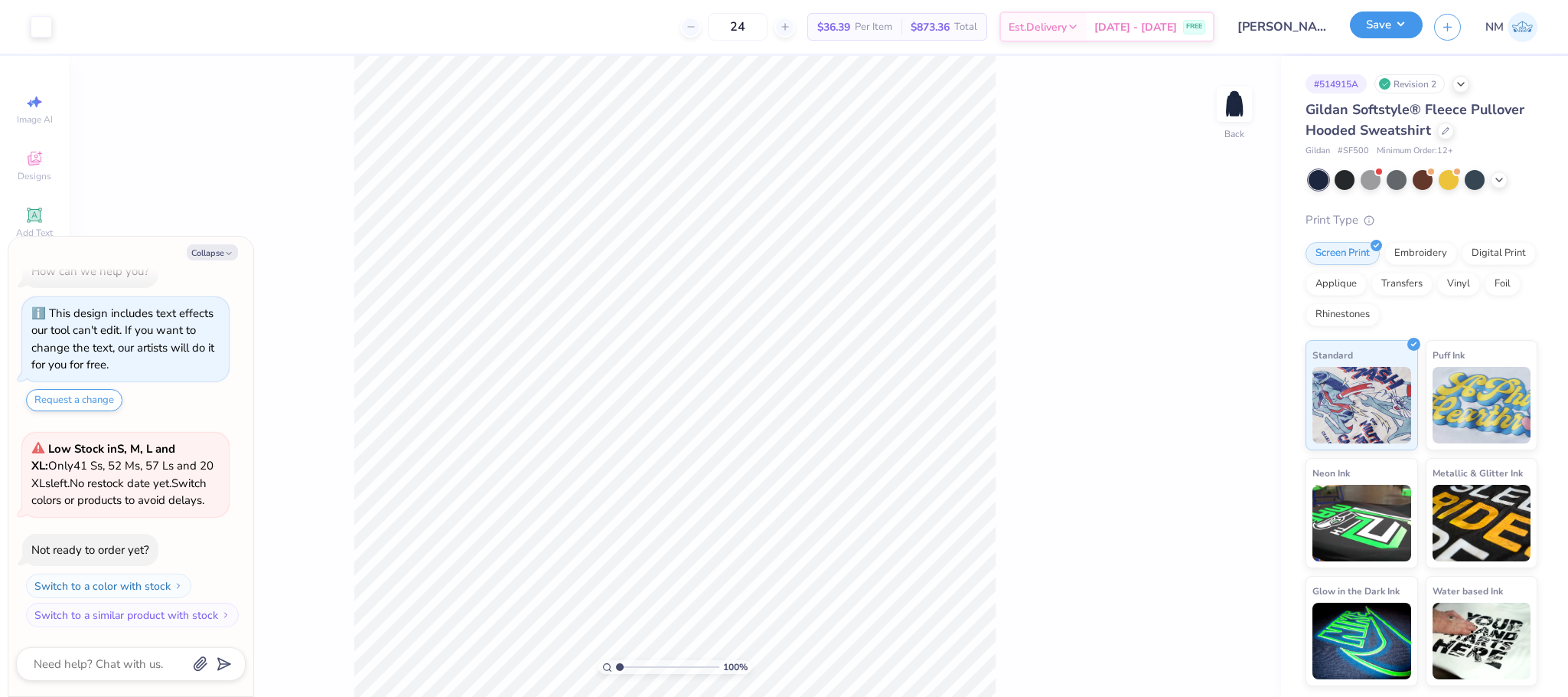
click at [1394, 16] on button "Save" at bounding box center [1387, 25] width 73 height 26
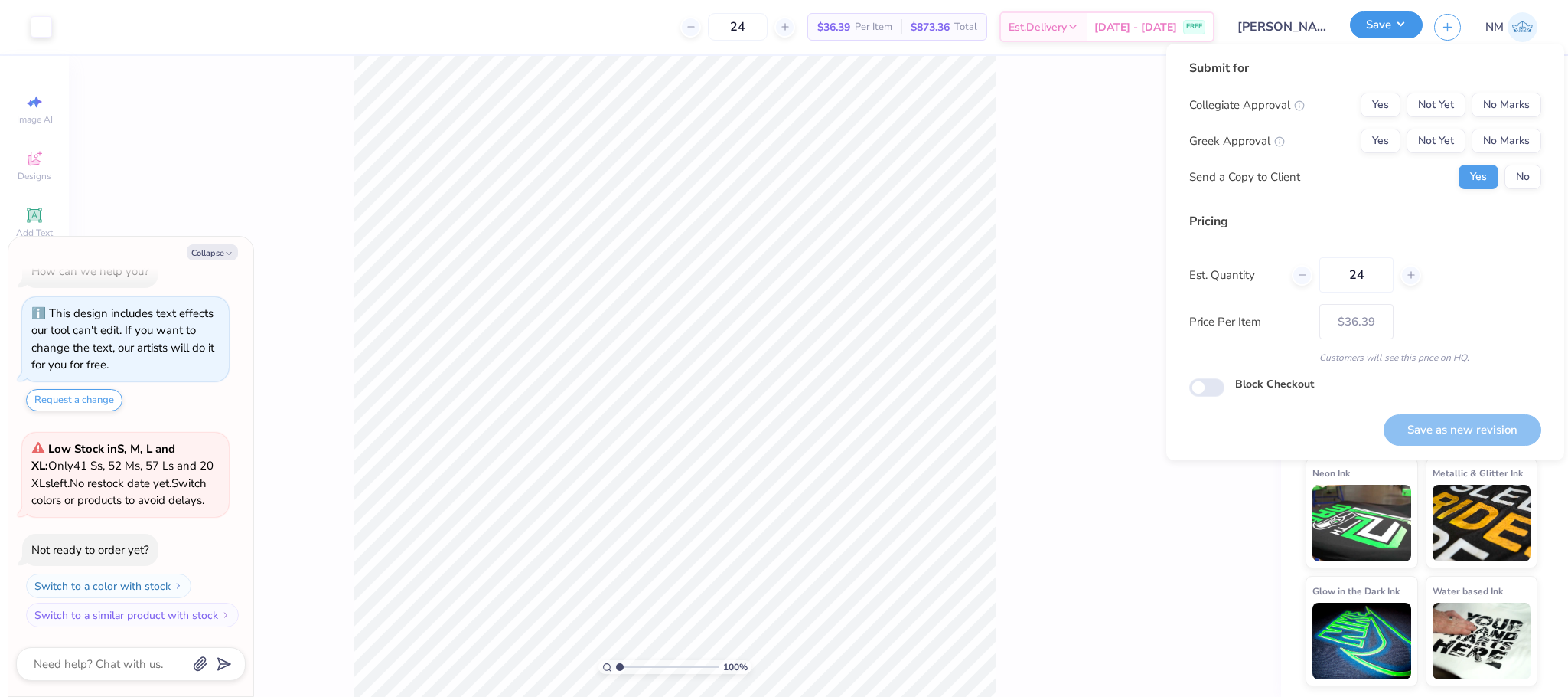
type textarea "x"
click at [1483, 102] on button "No Marks" at bounding box center [1507, 105] width 69 height 25
click at [1506, 137] on button "No Marks" at bounding box center [1507, 140] width 69 height 25
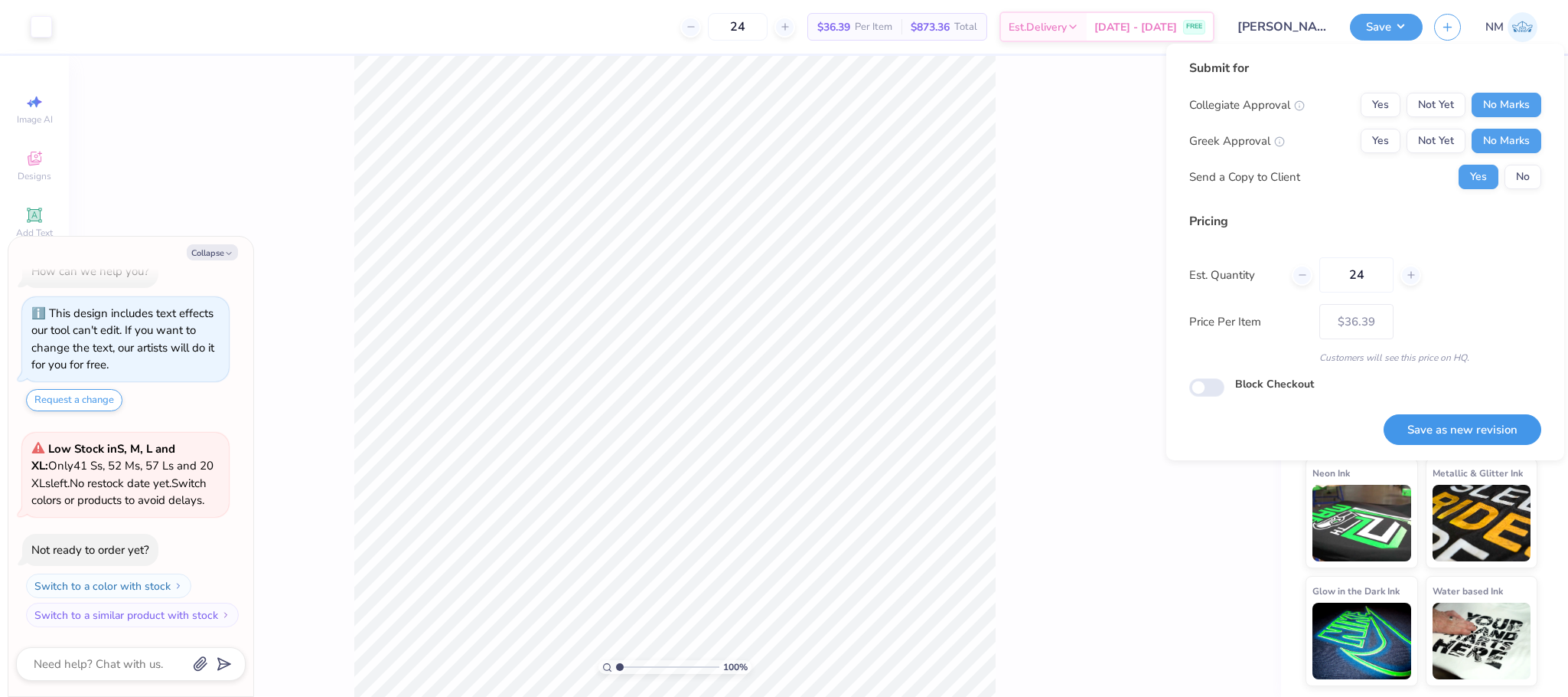
click at [1462, 424] on button "Save as new revision" at bounding box center [1462, 430] width 158 height 31
type input "$36.39"
type textarea "x"
type input "– –"
